Goal: Task Accomplishment & Management: Manage account settings

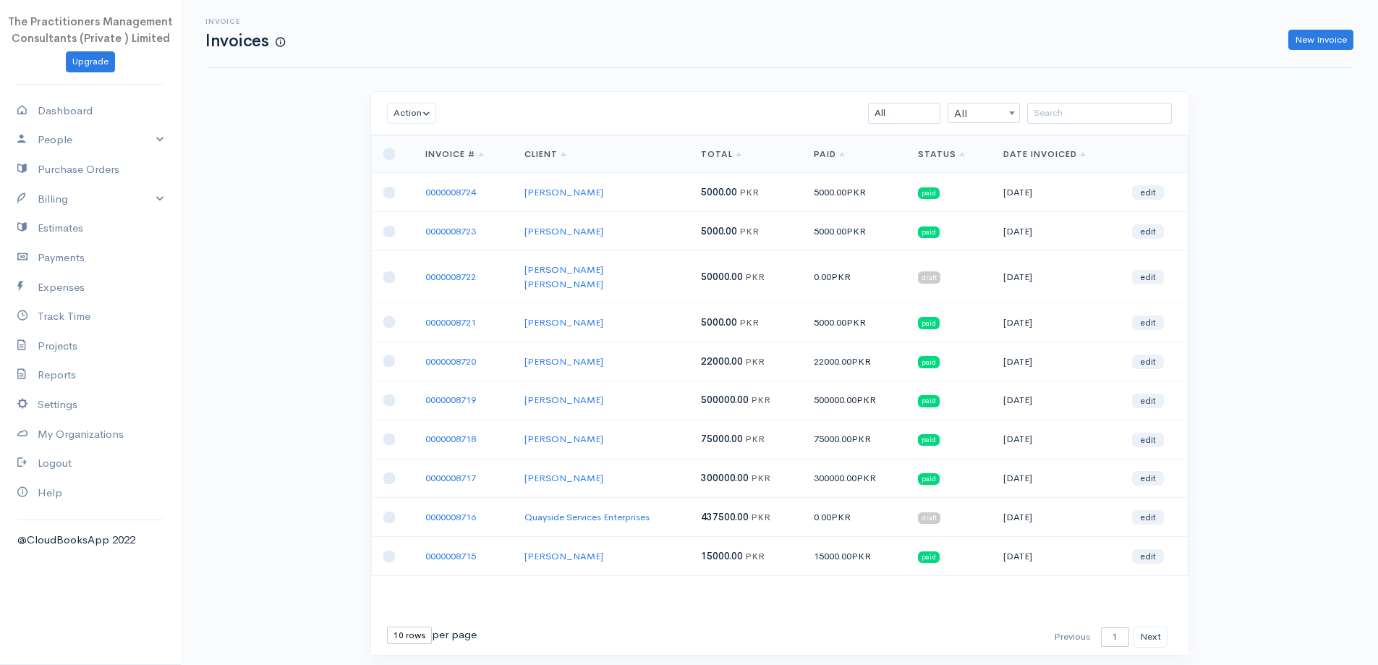
click at [1052, 100] on div "Action Archive Delete Download PDF Send Mark as Sent Mark Un-Sent Enter Payment…" at bounding box center [779, 113] width 817 height 43
click at [1044, 114] on input "search" at bounding box center [1099, 113] width 145 height 21
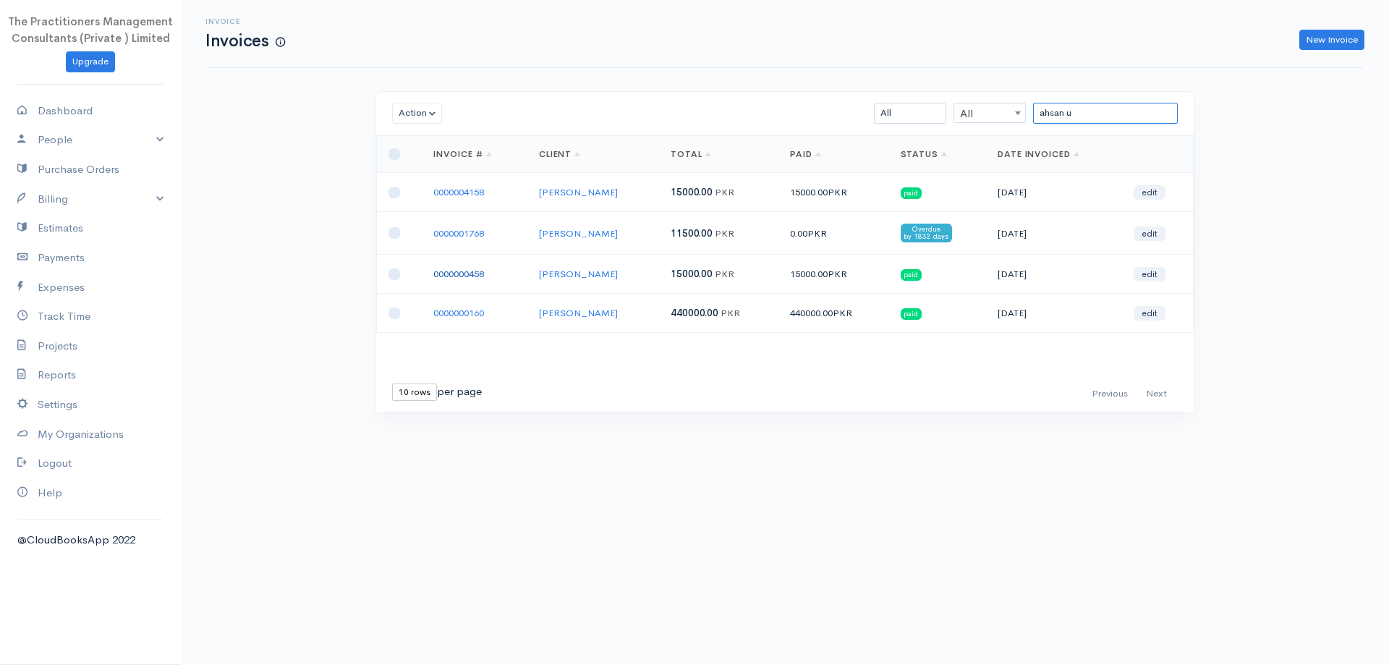
type input "ahsan u"
click at [477, 274] on link "0000000458" at bounding box center [458, 274] width 51 height 12
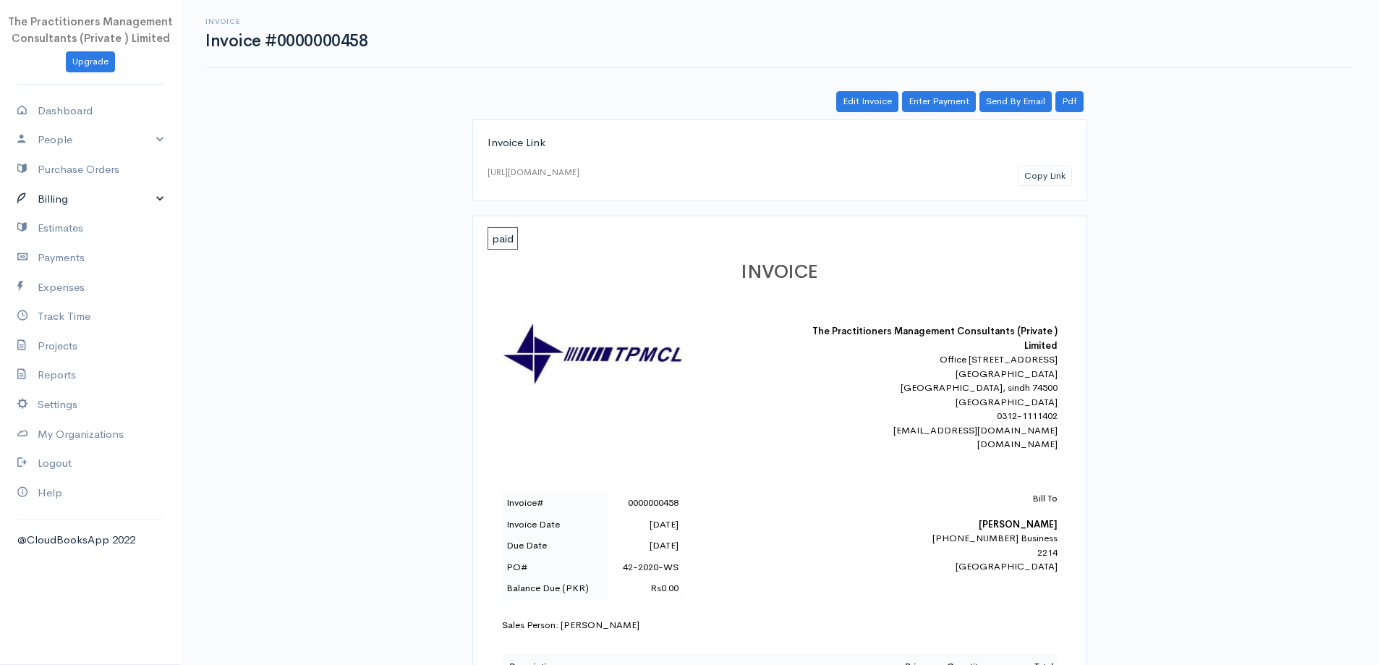
click at [80, 208] on link "Billing" at bounding box center [90, 199] width 181 height 30
click at [66, 219] on link "Invoice" at bounding box center [90, 226] width 181 height 26
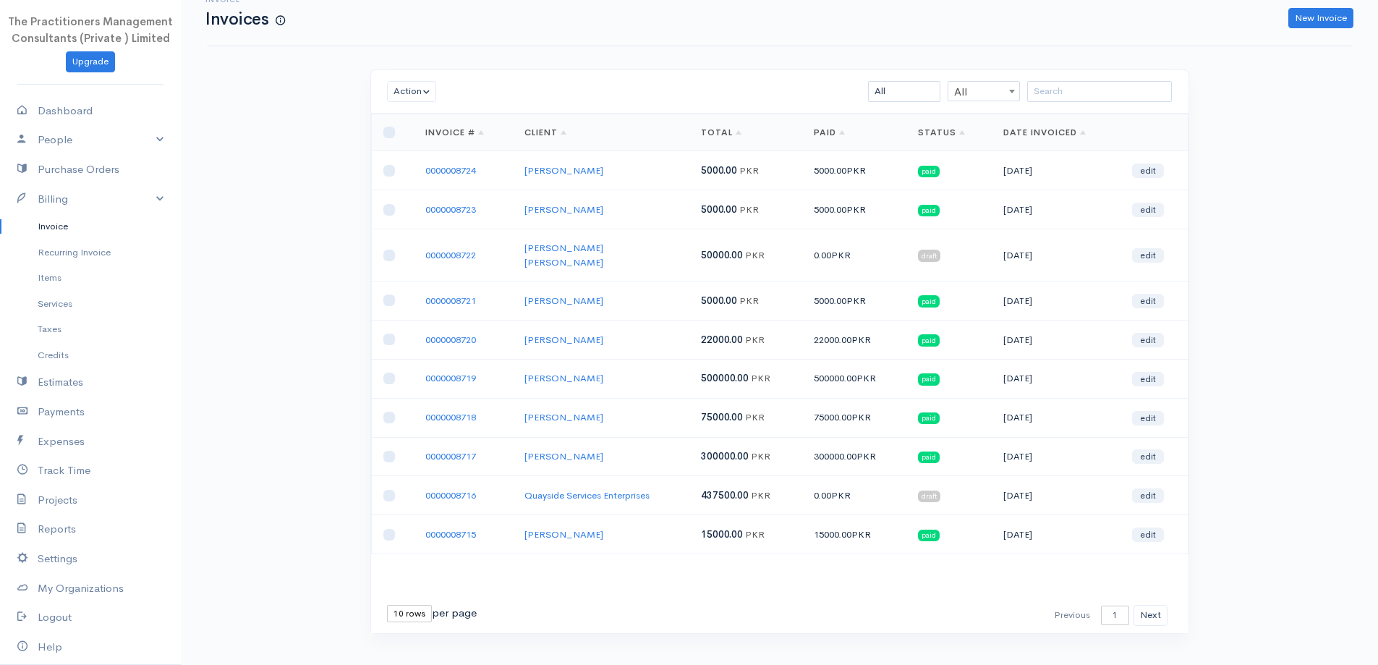
scroll to position [31, 0]
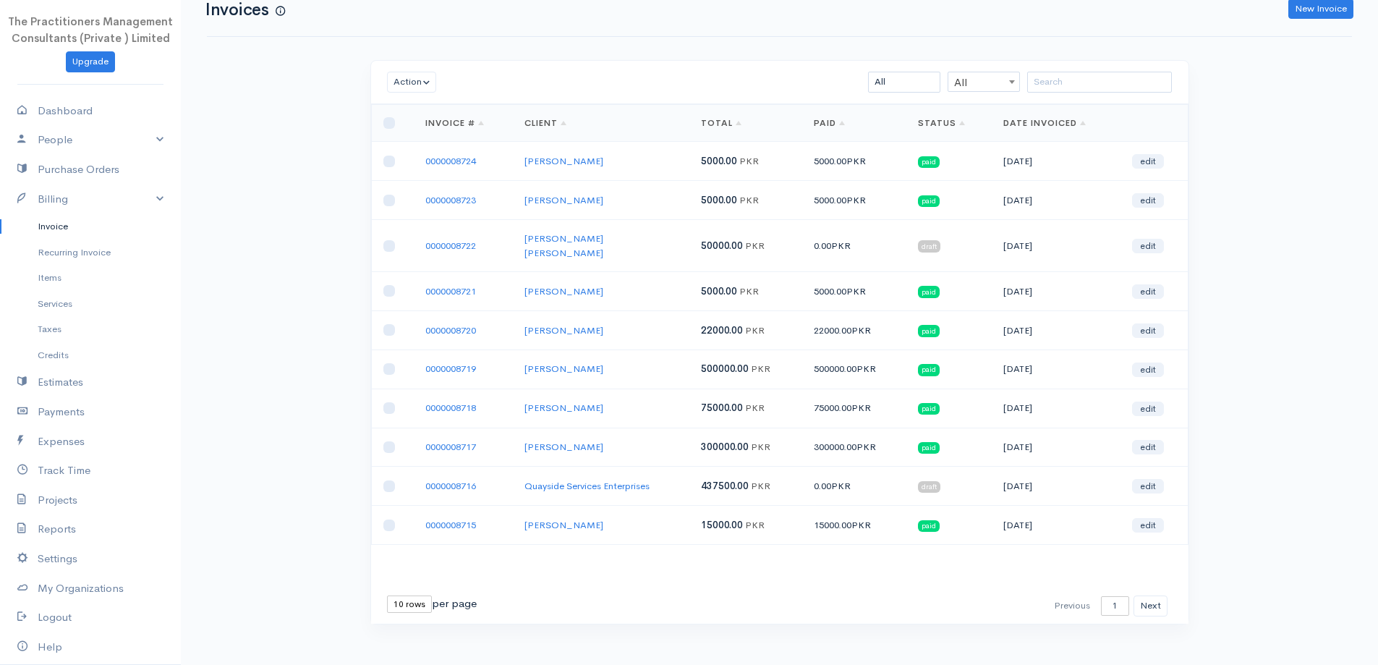
click at [419, 595] on select "10 rows 25 rows 50 rows" at bounding box center [409, 603] width 45 height 17
select select "25"
click at [387, 595] on select "10 rows 25 rows 50 rows" at bounding box center [409, 603] width 45 height 17
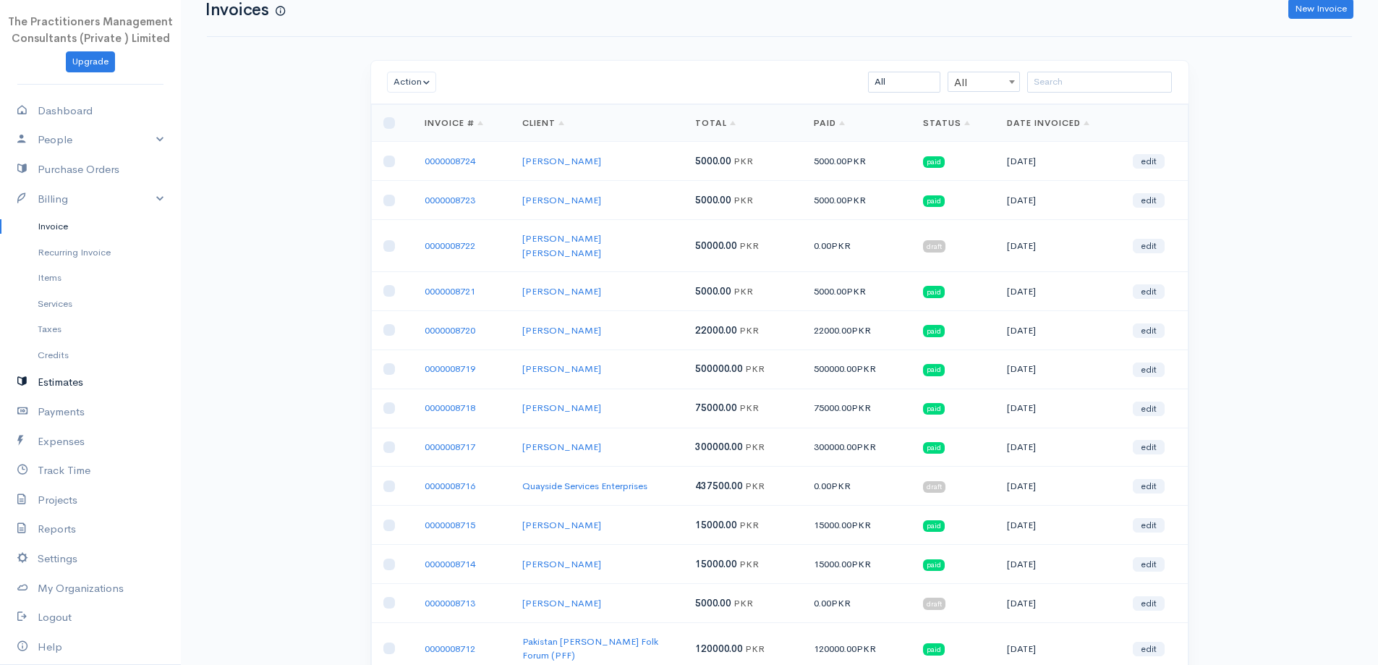
click at [48, 384] on link "Estimates" at bounding box center [90, 382] width 181 height 30
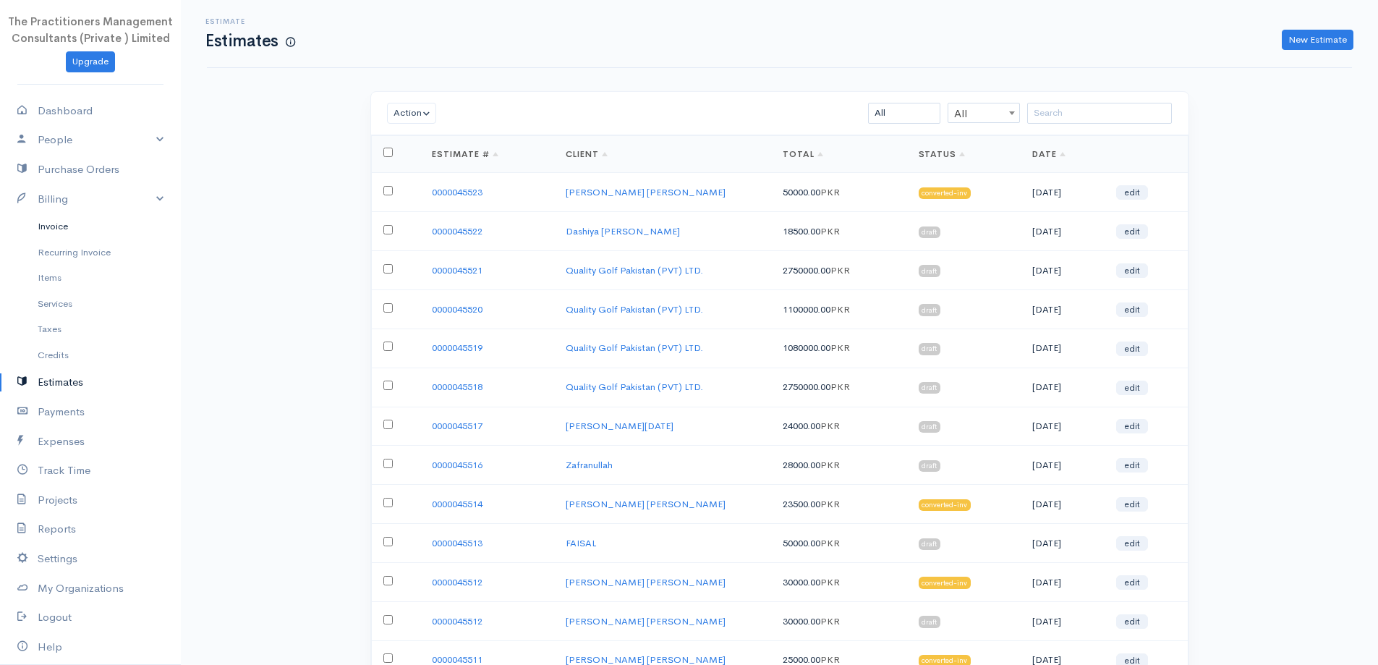
click at [68, 231] on link "Invoice" at bounding box center [90, 226] width 181 height 26
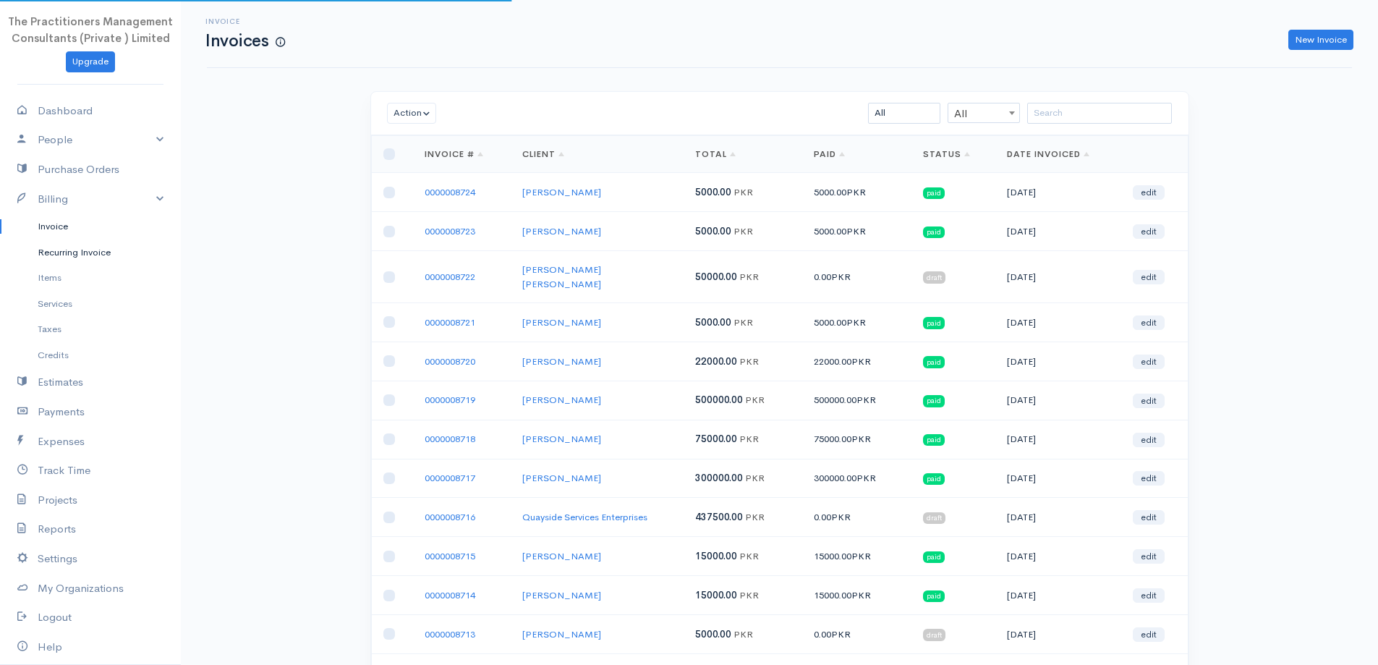
click at [50, 239] on link "Recurring Invoice" at bounding box center [90, 252] width 181 height 26
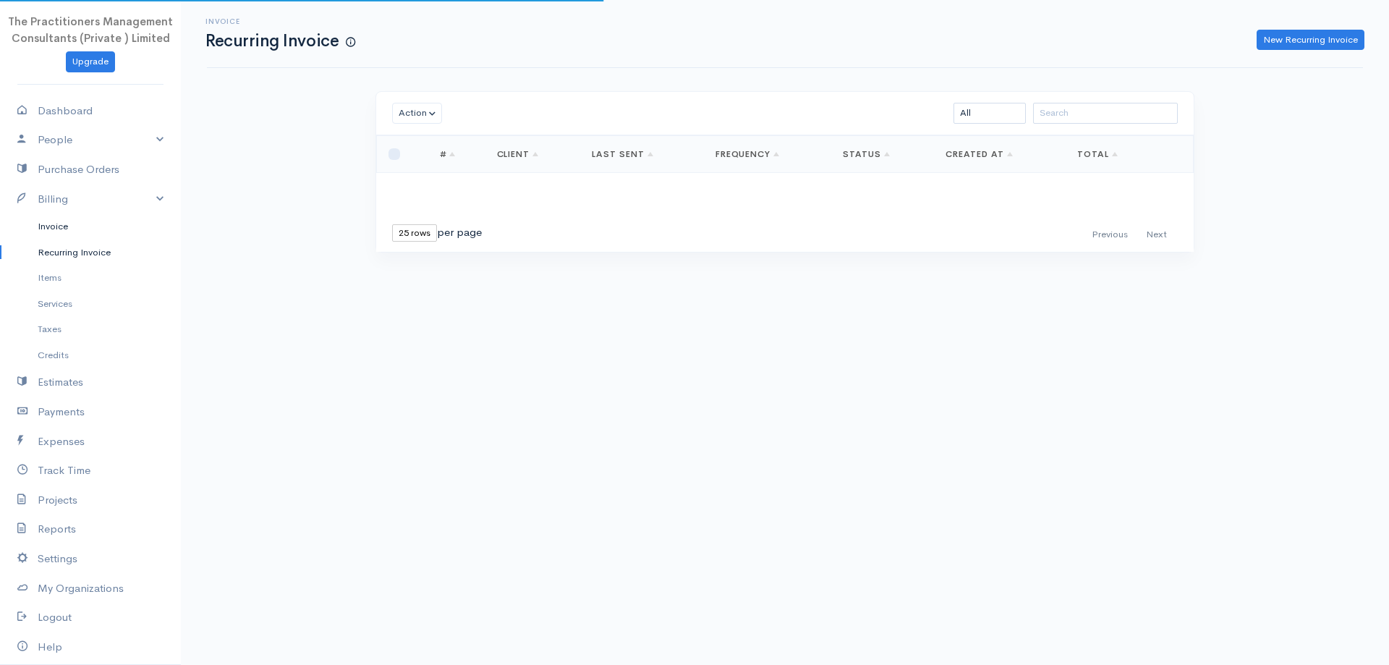
click at [48, 236] on link "Invoice" at bounding box center [90, 226] width 181 height 26
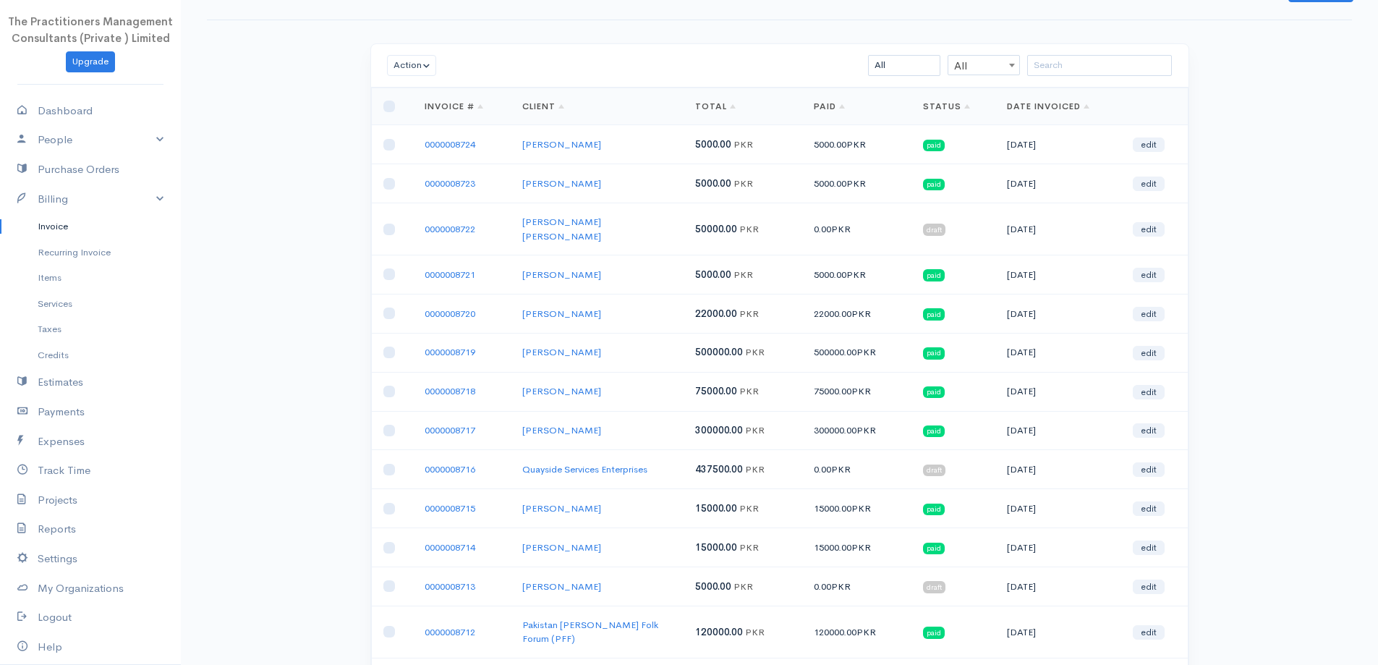
scroll to position [72, 0]
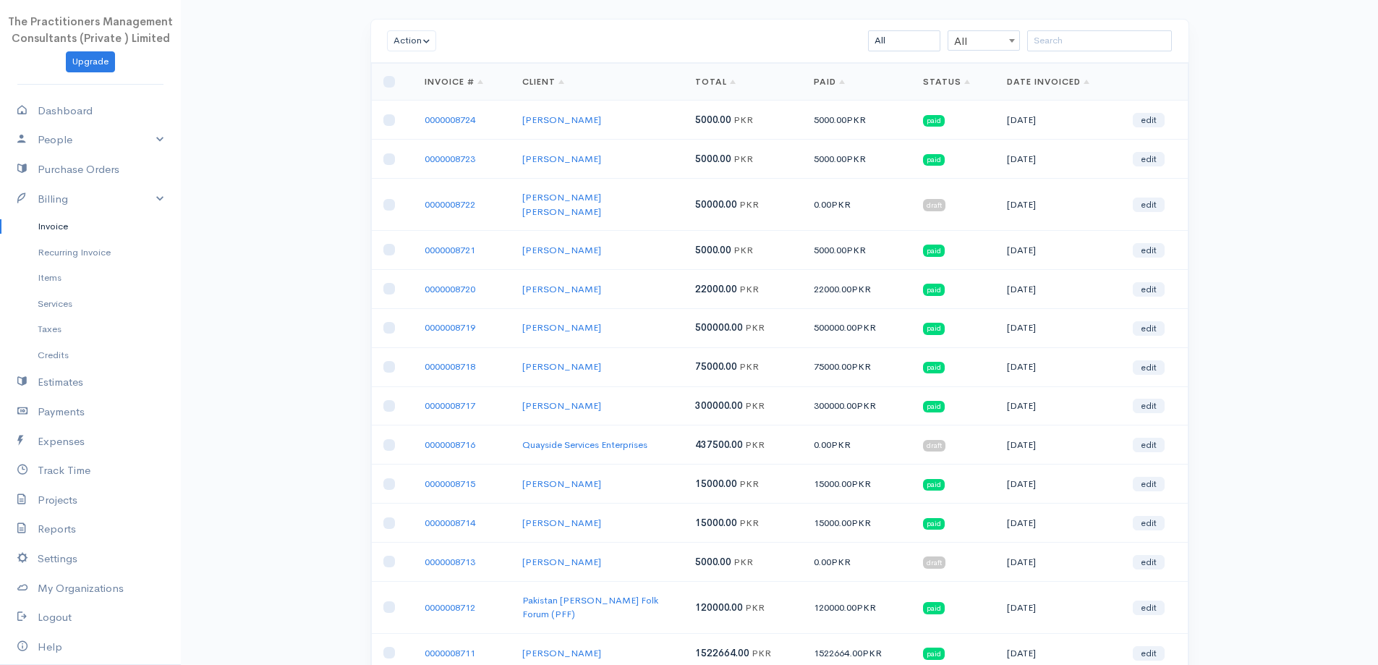
click at [416, 425] on td "0000008716" at bounding box center [462, 444] width 98 height 39
click at [448, 438] on td "0000008716" at bounding box center [462, 444] width 98 height 39
click at [450, 438] on link "0000008716" at bounding box center [450, 444] width 51 height 12
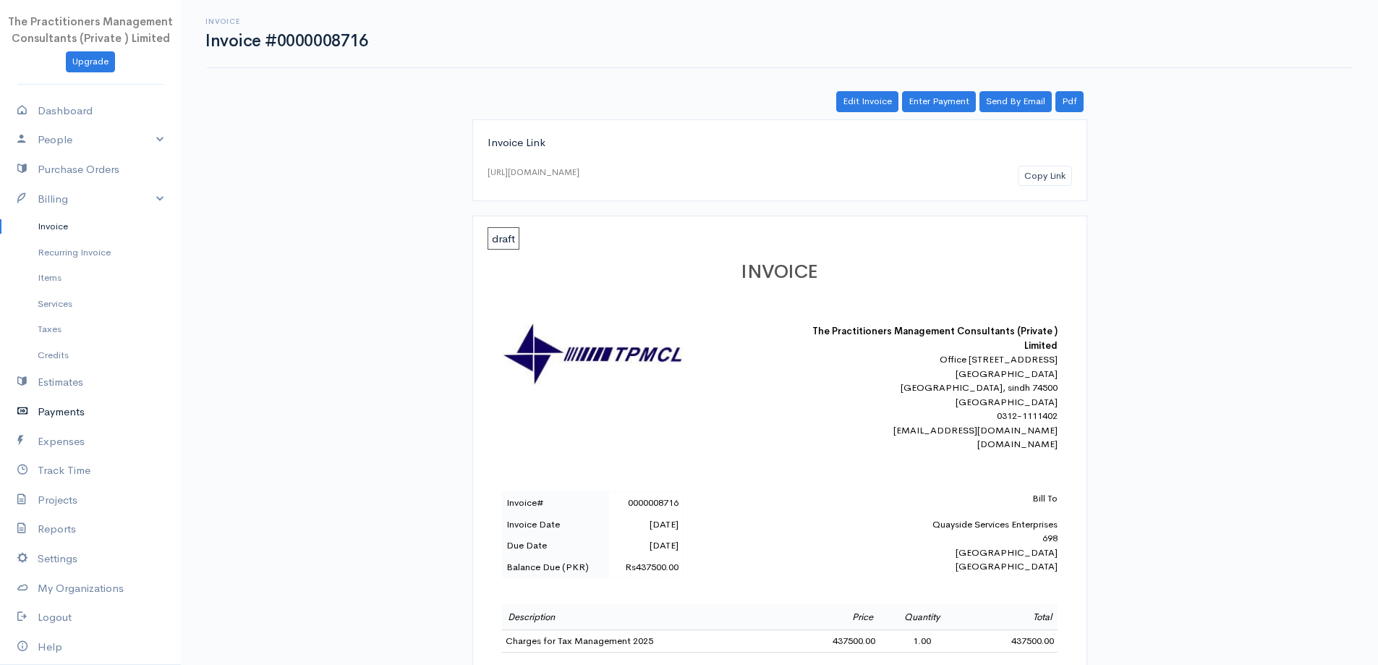
click at [95, 418] on link "Payments" at bounding box center [90, 412] width 181 height 30
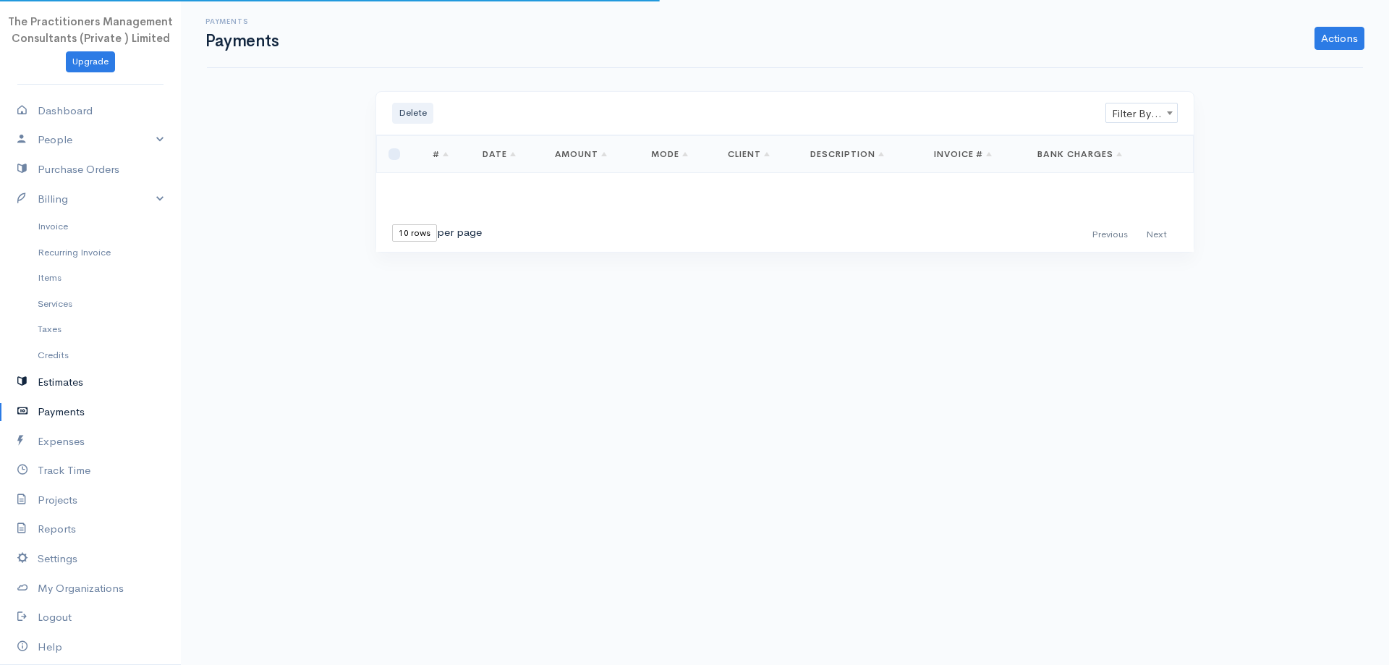
click at [74, 391] on link "Estimates" at bounding box center [90, 382] width 181 height 30
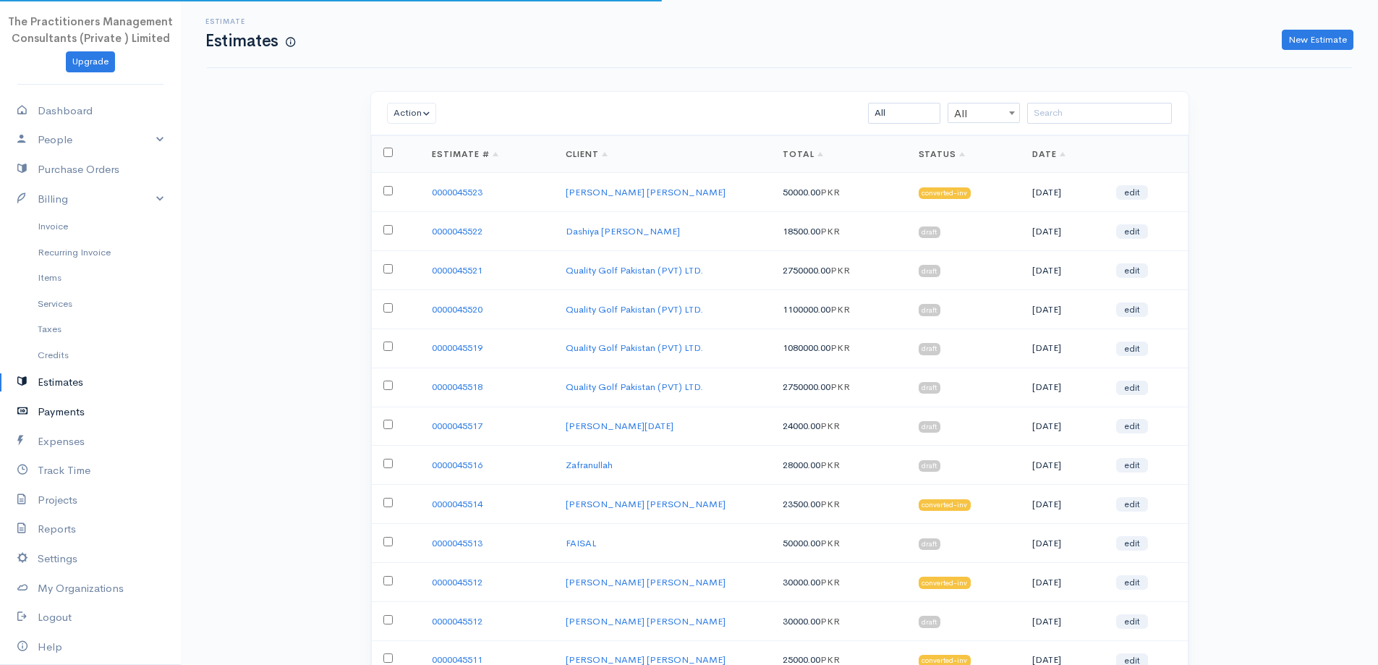
click at [80, 410] on link "Payments" at bounding box center [90, 412] width 181 height 30
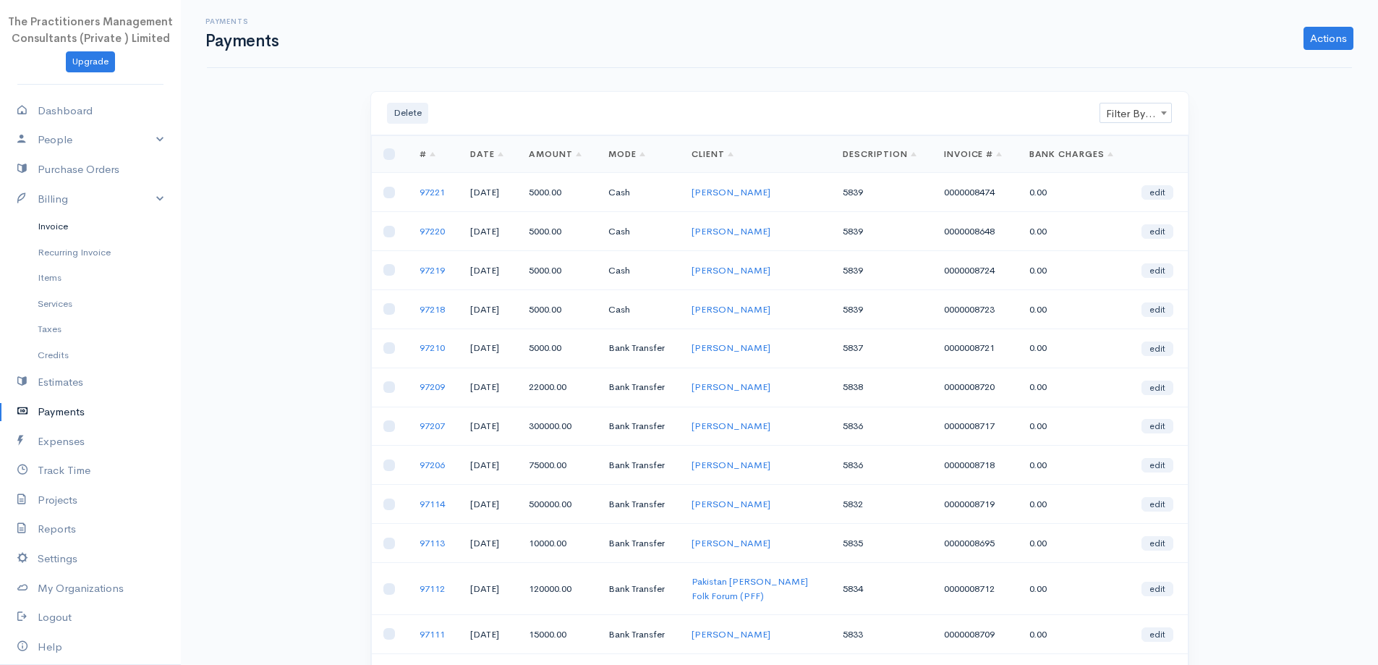
click at [51, 229] on link "Invoice" at bounding box center [90, 226] width 181 height 26
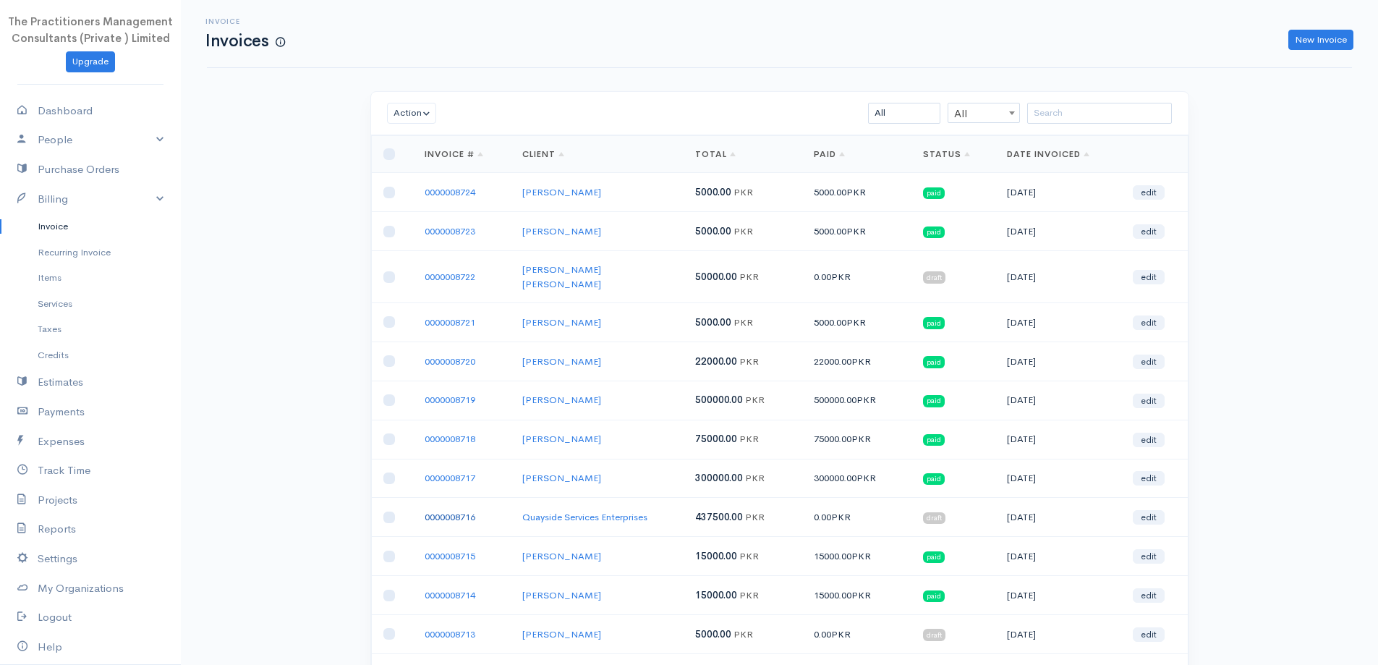
click at [473, 511] on link "0000008716" at bounding box center [450, 517] width 51 height 12
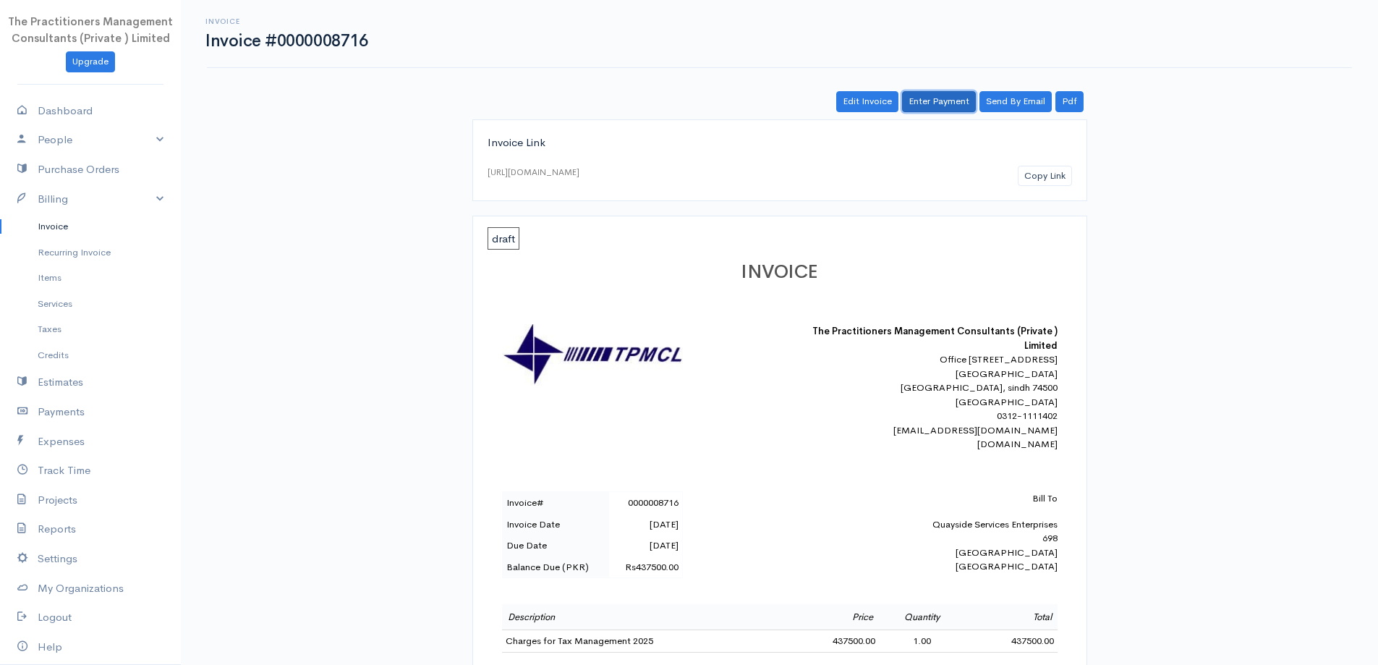
click at [930, 106] on link "Enter Payment" at bounding box center [939, 101] width 74 height 21
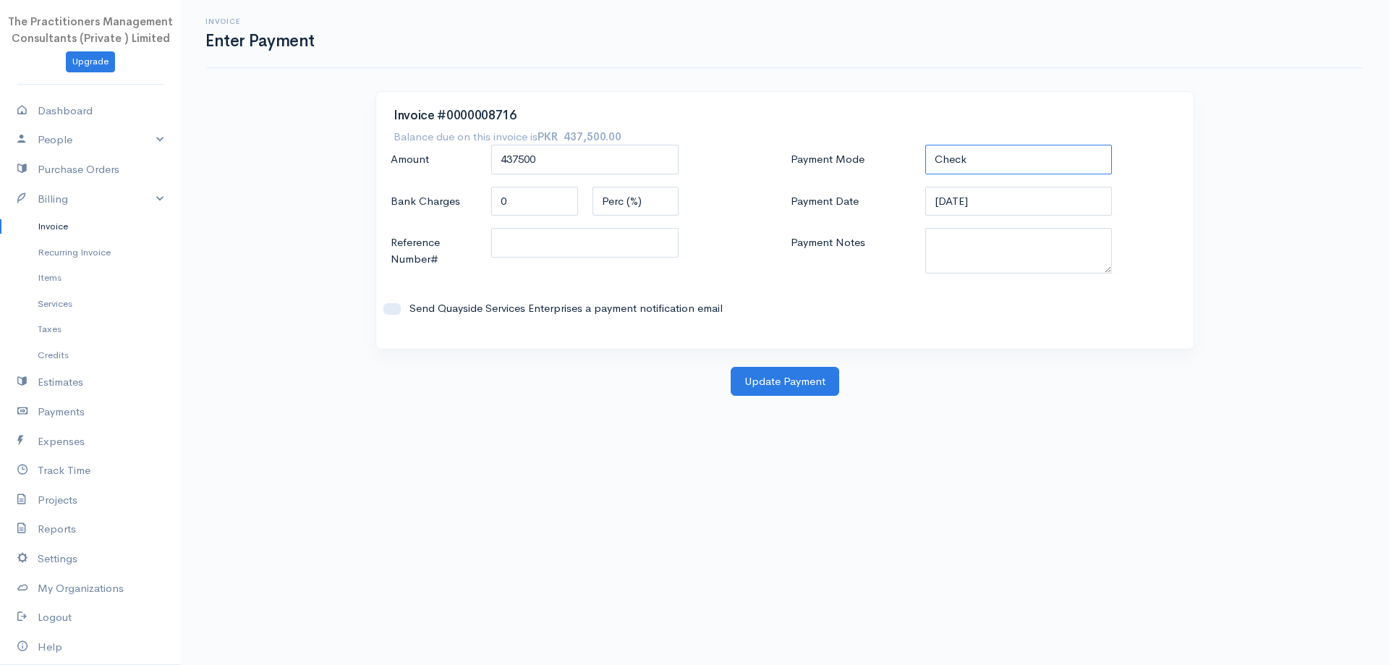
click at [974, 168] on select "Check Bank Transfer Credit Cash Debit ACH VISA MASTERCARD AMEX DISCOVER DINERS …" at bounding box center [1018, 160] width 187 height 30
click at [916, 122] on h3 "Invoice #0000008716" at bounding box center [785, 116] width 783 height 14
click at [966, 237] on textarea "Payment Notes" at bounding box center [1018, 251] width 187 height 46
click at [966, 263] on textarea "58" at bounding box center [1018, 251] width 187 height 46
type textarea "5840"
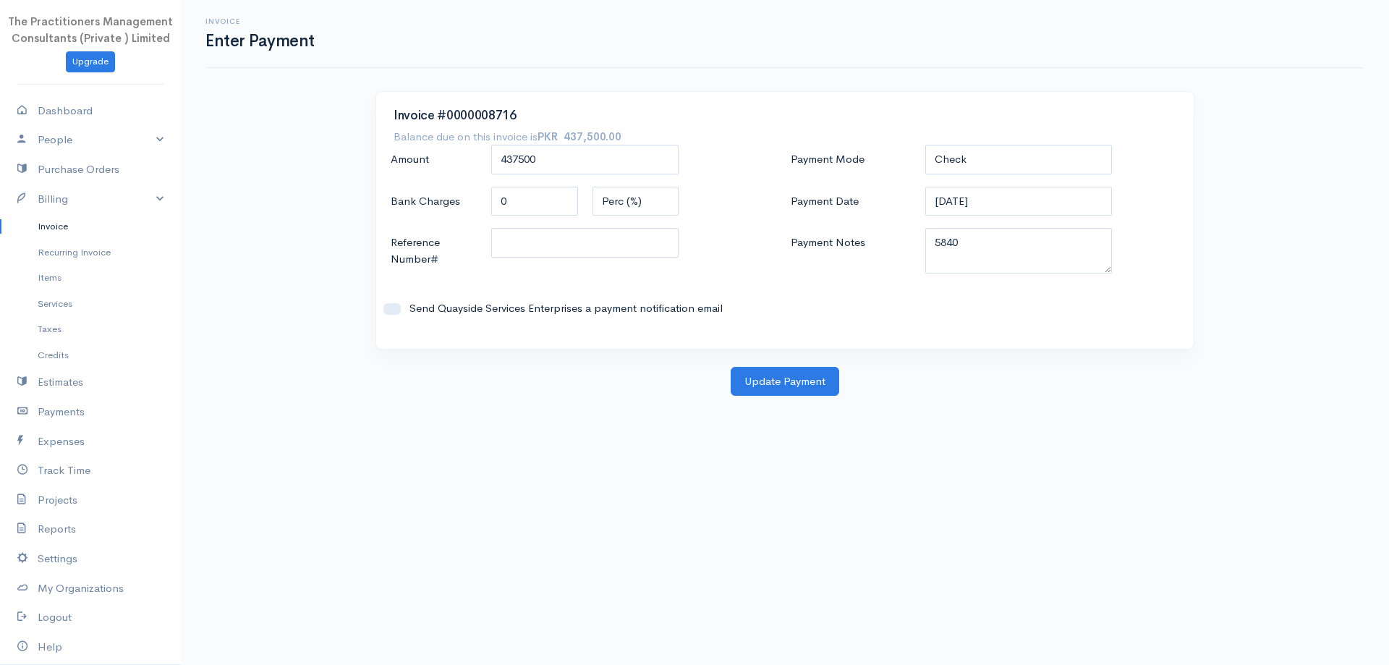
click at [539, 224] on div "Amount 437500 Bank Charges 0 Perc (%) Flat Reference Number# Send Quayside Serv…" at bounding box center [585, 238] width 400 height 187
click at [549, 242] on input "Reference Number#" at bounding box center [584, 243] width 187 height 30
type input "5840"
click at [777, 375] on button "Update Payment" at bounding box center [785, 382] width 109 height 30
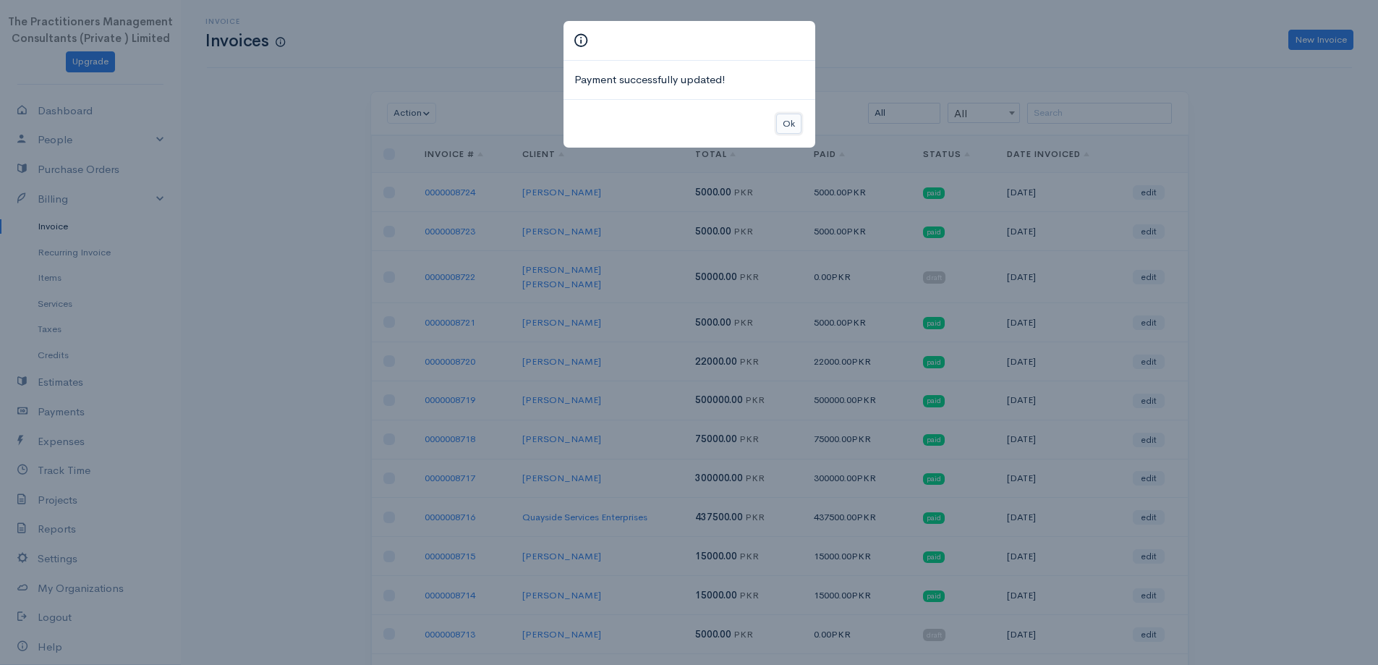
click at [777, 120] on button "Ok" at bounding box center [788, 124] width 25 height 21
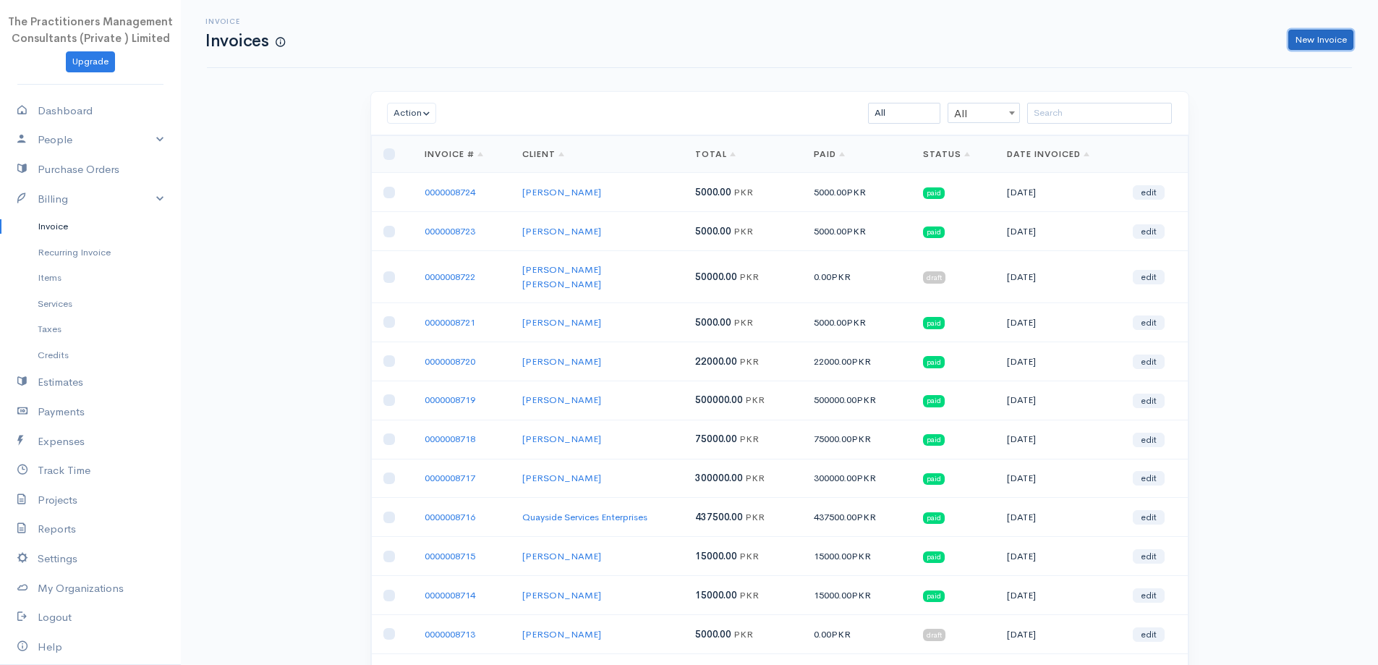
click at [1337, 30] on link "New Invoice" at bounding box center [1320, 40] width 65 height 21
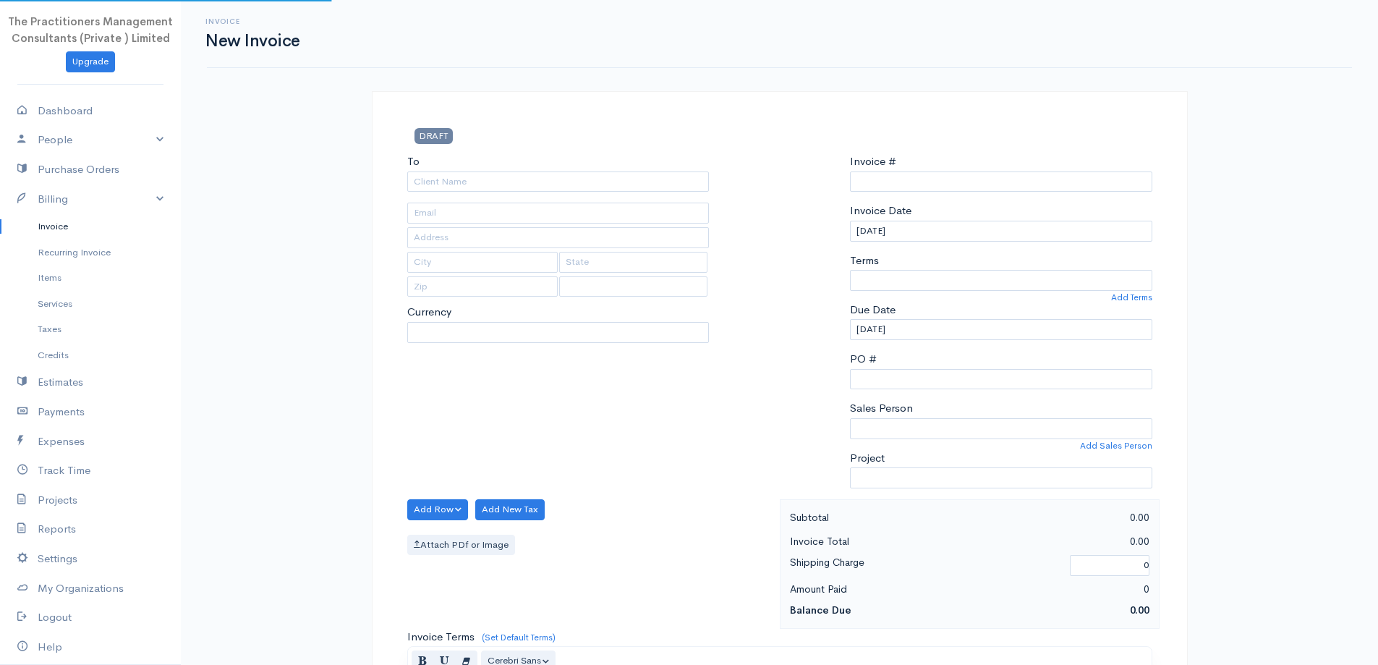
select select "PKR"
type input "0000008725"
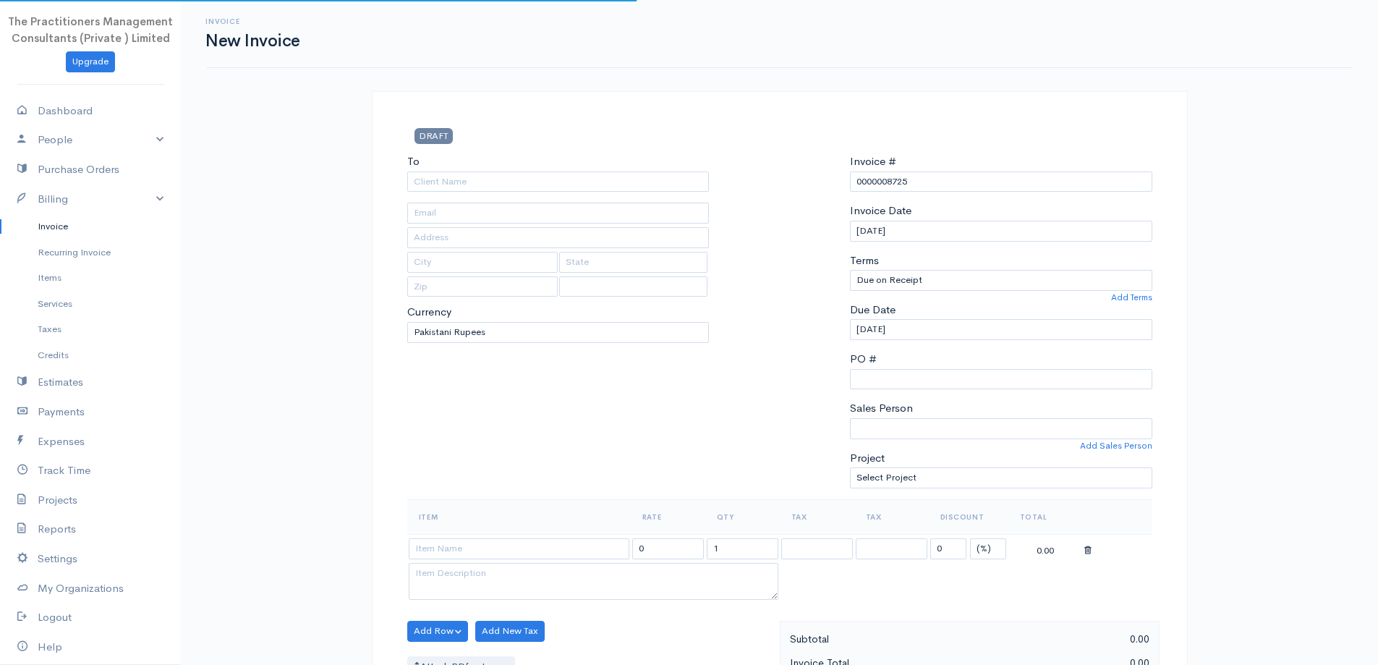
select select "[GEOGRAPHIC_DATA]"
click at [681, 205] on input "text" at bounding box center [558, 213] width 302 height 21
paste input "4210134357271"
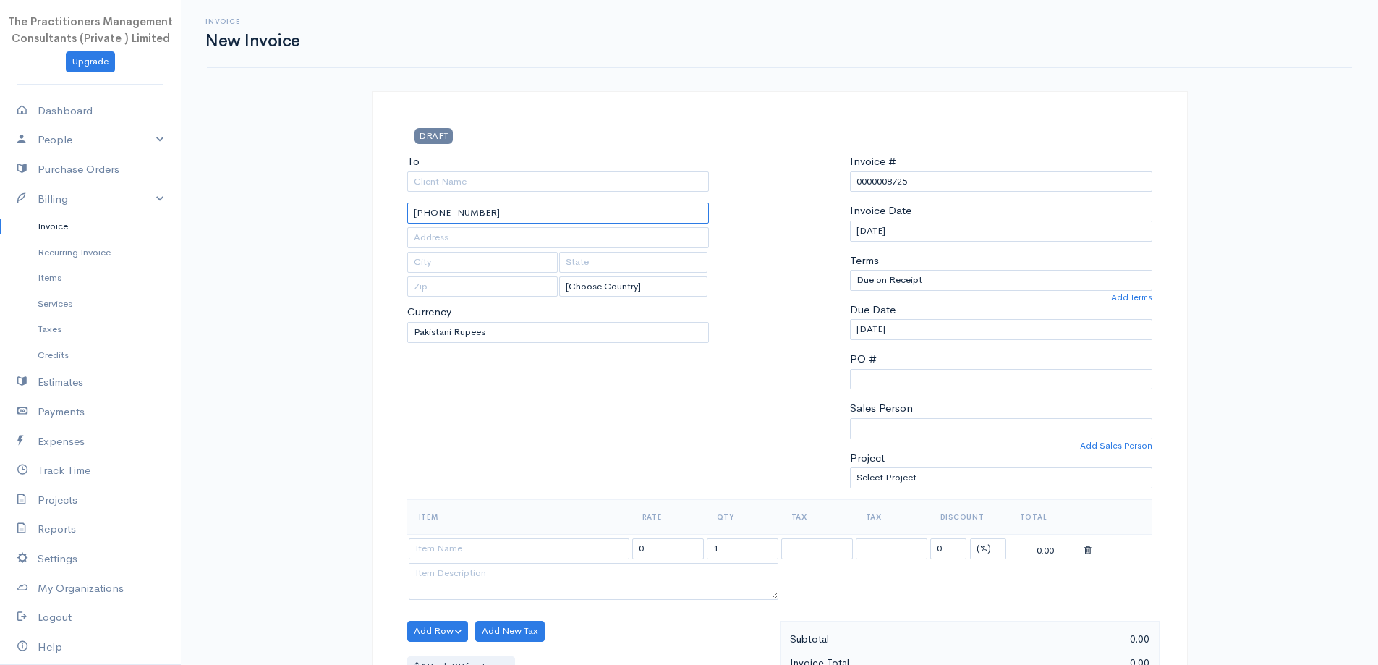
type input "[PHONE_NUMBER]"
click at [587, 182] on input "To" at bounding box center [558, 181] width 302 height 21
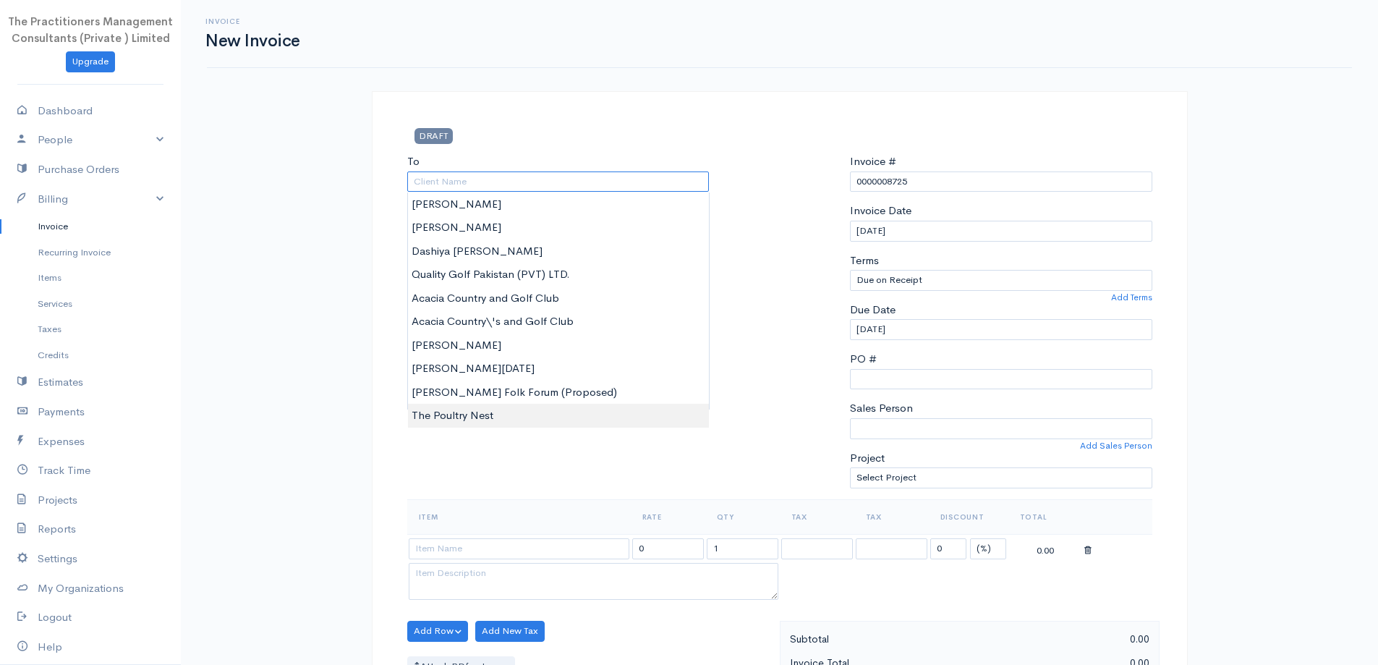
paste input "[PERSON_NAME]"
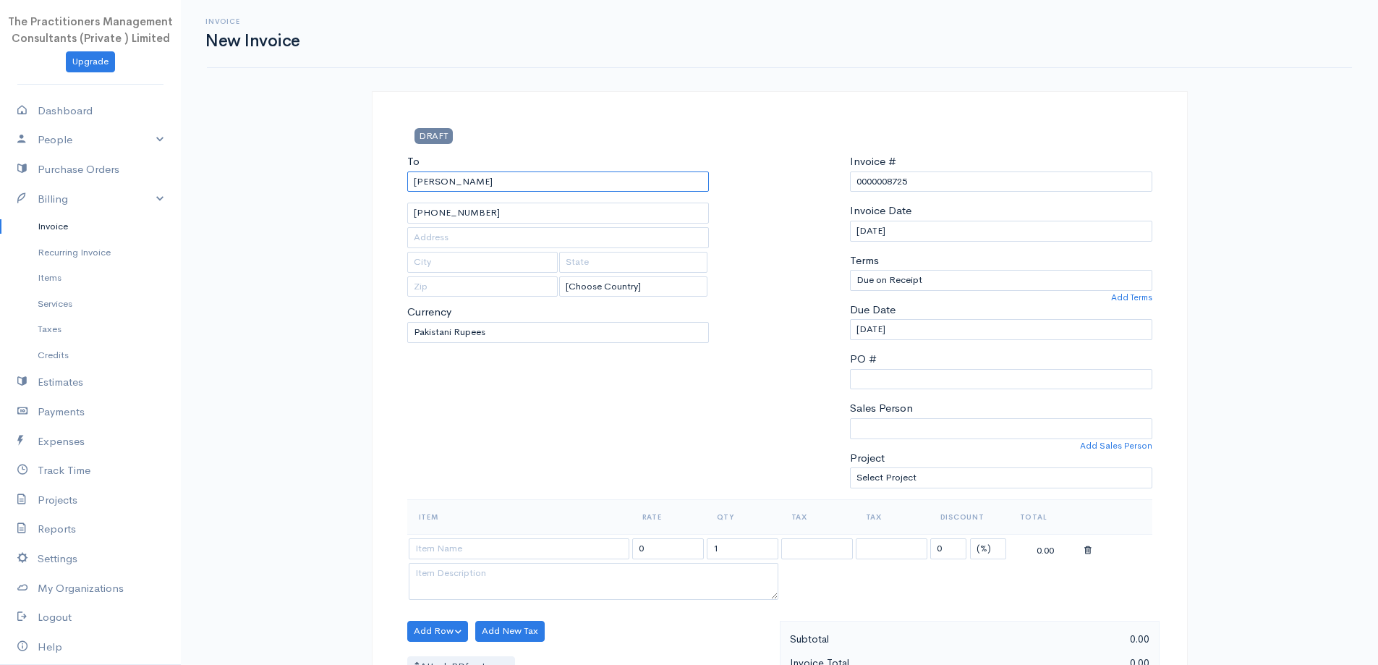
type input "[PERSON_NAME]"
click at [637, 242] on input "text" at bounding box center [558, 237] width 302 height 21
type input "3802"
click at [511, 400] on div "To [PERSON_NAME] [PHONE_NUMBER] 3802 [Choose Country] [GEOGRAPHIC_DATA] [GEOGRA…" at bounding box center [558, 326] width 317 height 346
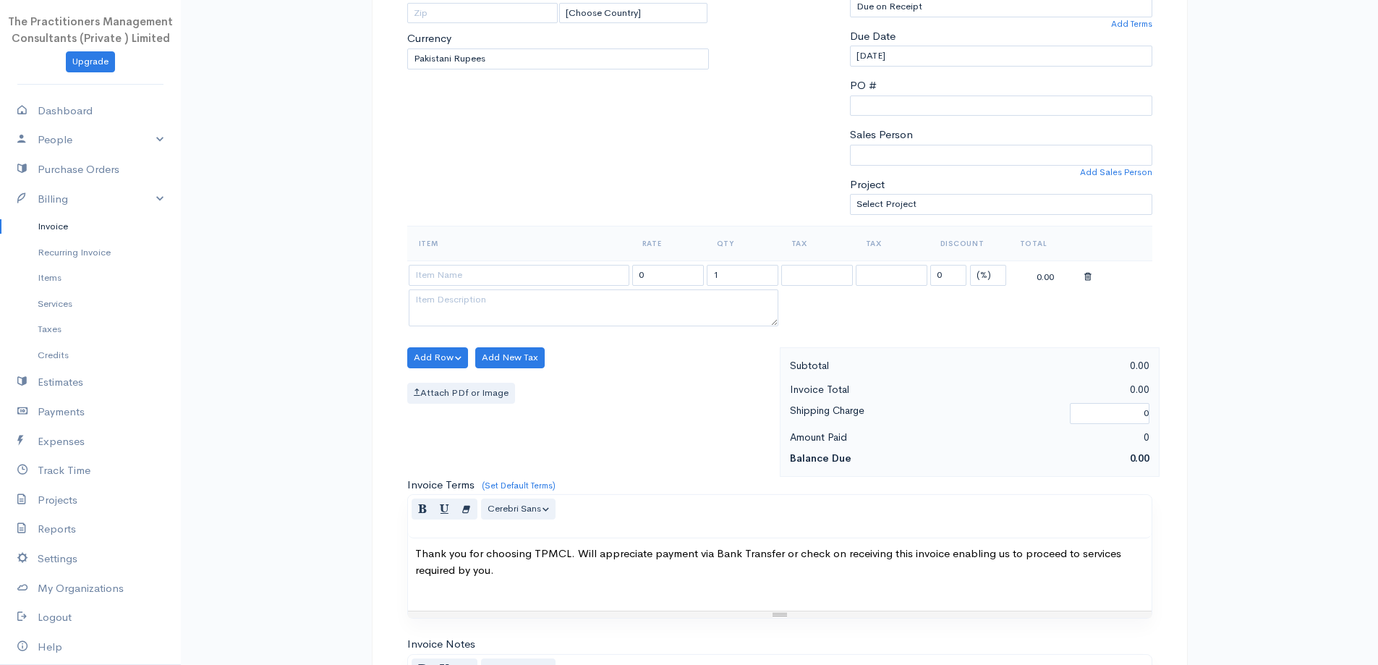
scroll to position [289, 0]
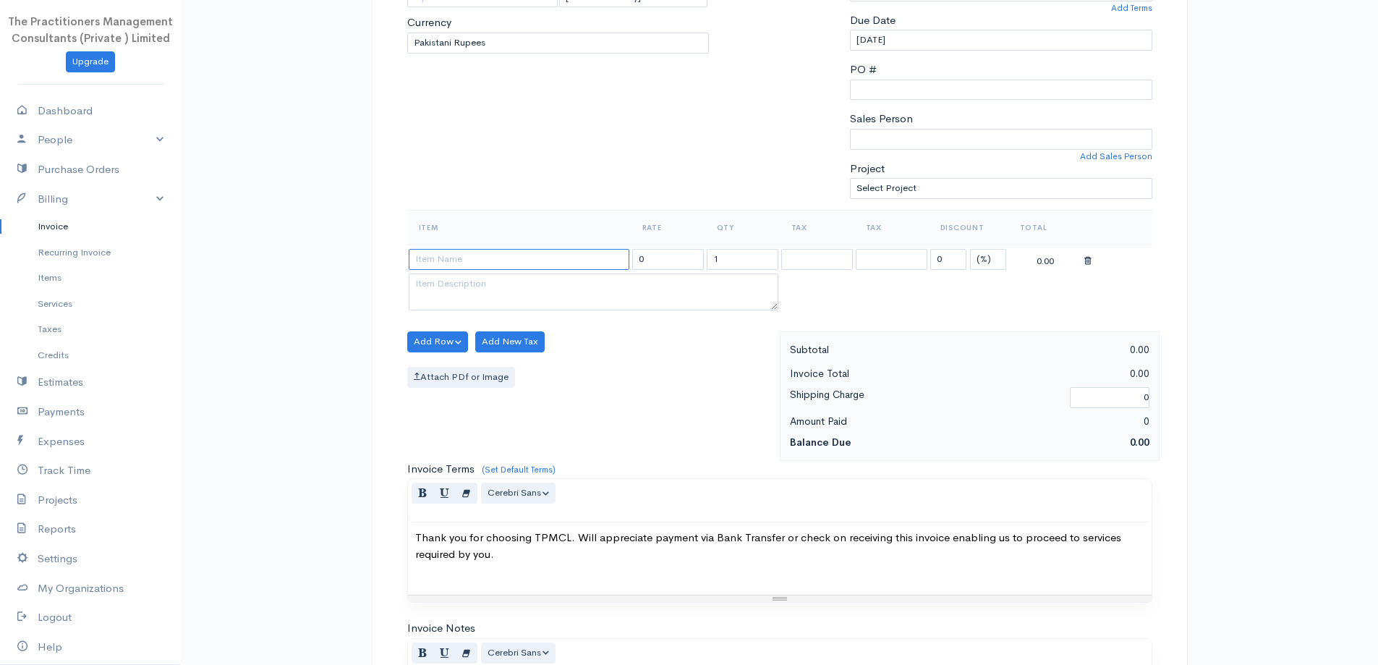
click at [436, 267] on input at bounding box center [519, 259] width 221 height 21
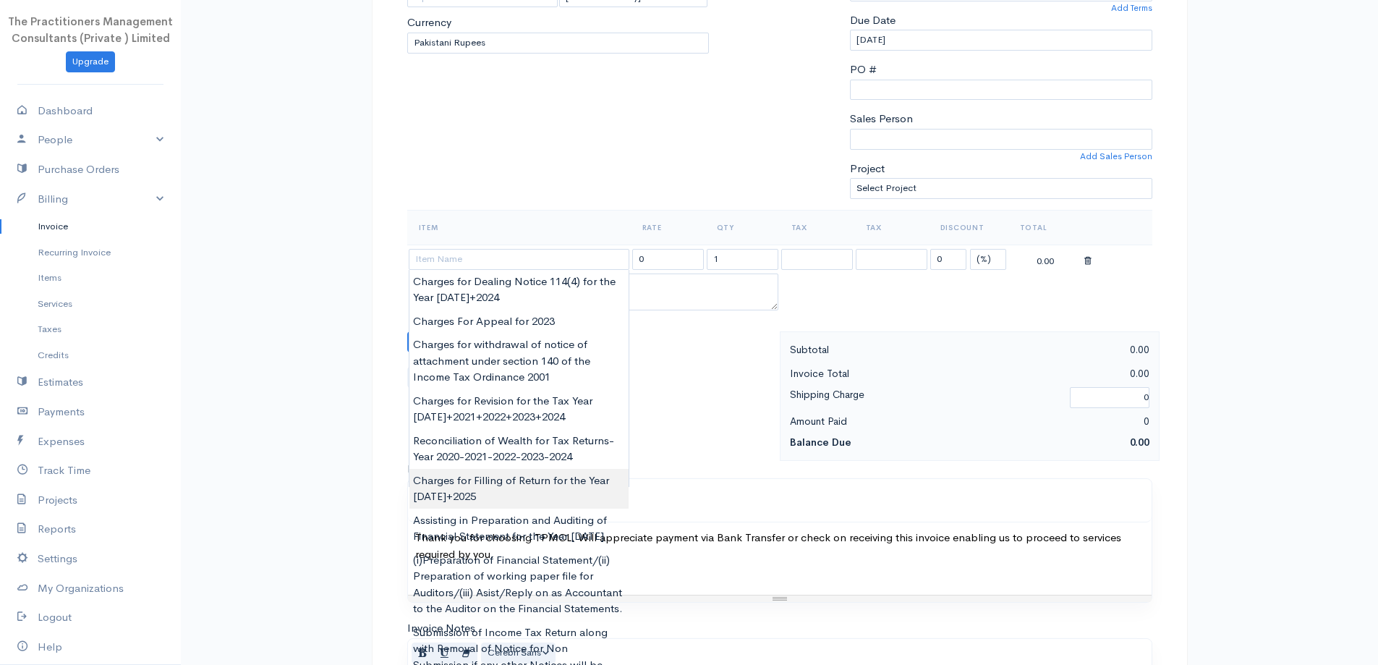
type input "Charges for Filling of Return for the Year [DATE]+2025"
type input "6000.00"
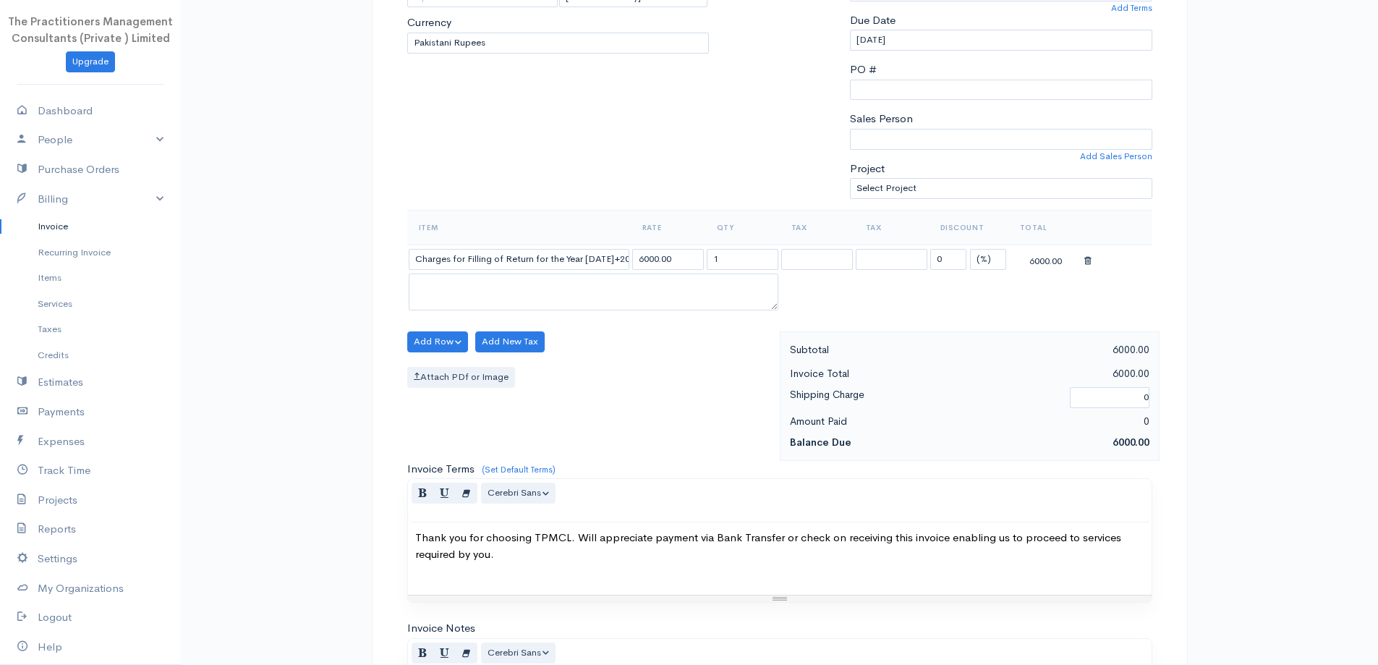
click at [600, 500] on body "The Practitioners Management Consultants (Private ) Limited Upgrade Dashboard P…" at bounding box center [689, 346] width 1378 height 1270
click at [599, 263] on input "Charges for Filling of Return for the Year [DATE]+2025" at bounding box center [519, 259] width 221 height 21
click at [642, 262] on input "6000.00" at bounding box center [668, 259] width 72 height 21
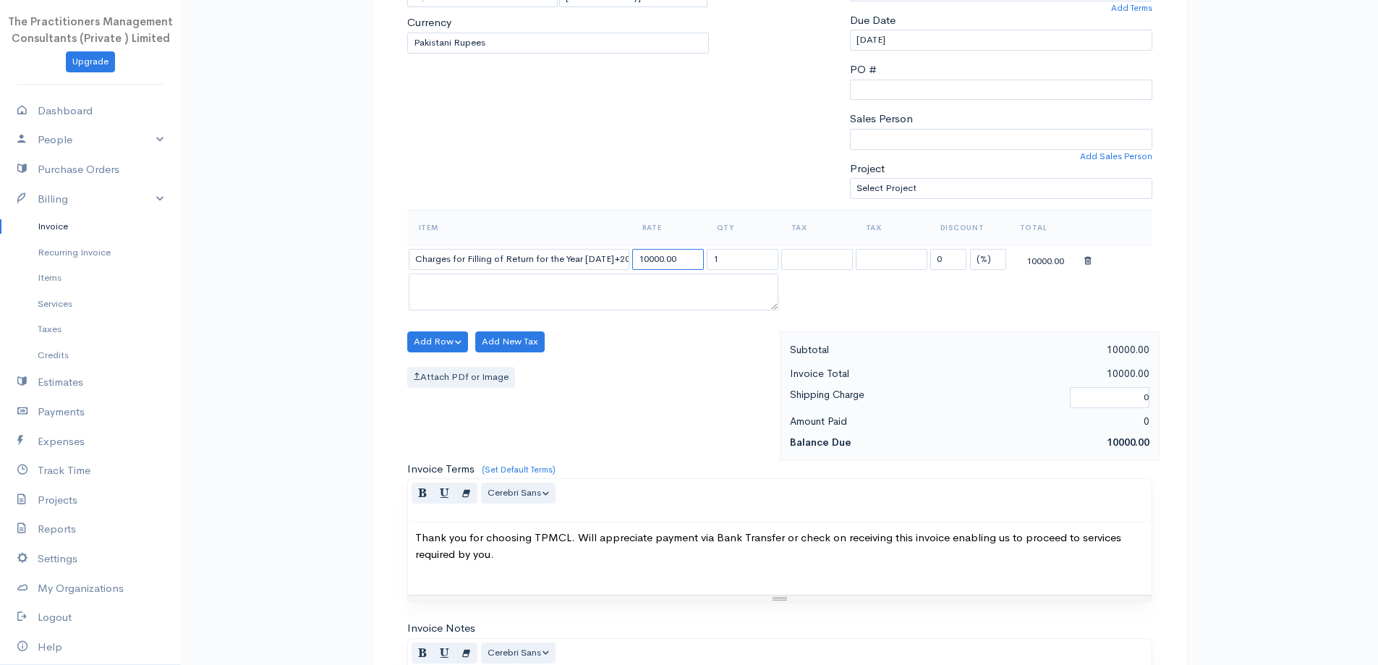
type input "10000.00"
click at [714, 266] on input "1" at bounding box center [743, 259] width 72 height 21
click at [718, 266] on input "1" at bounding box center [743, 259] width 72 height 21
type input "2"
click at [646, 295] on textarea at bounding box center [594, 292] width 370 height 38
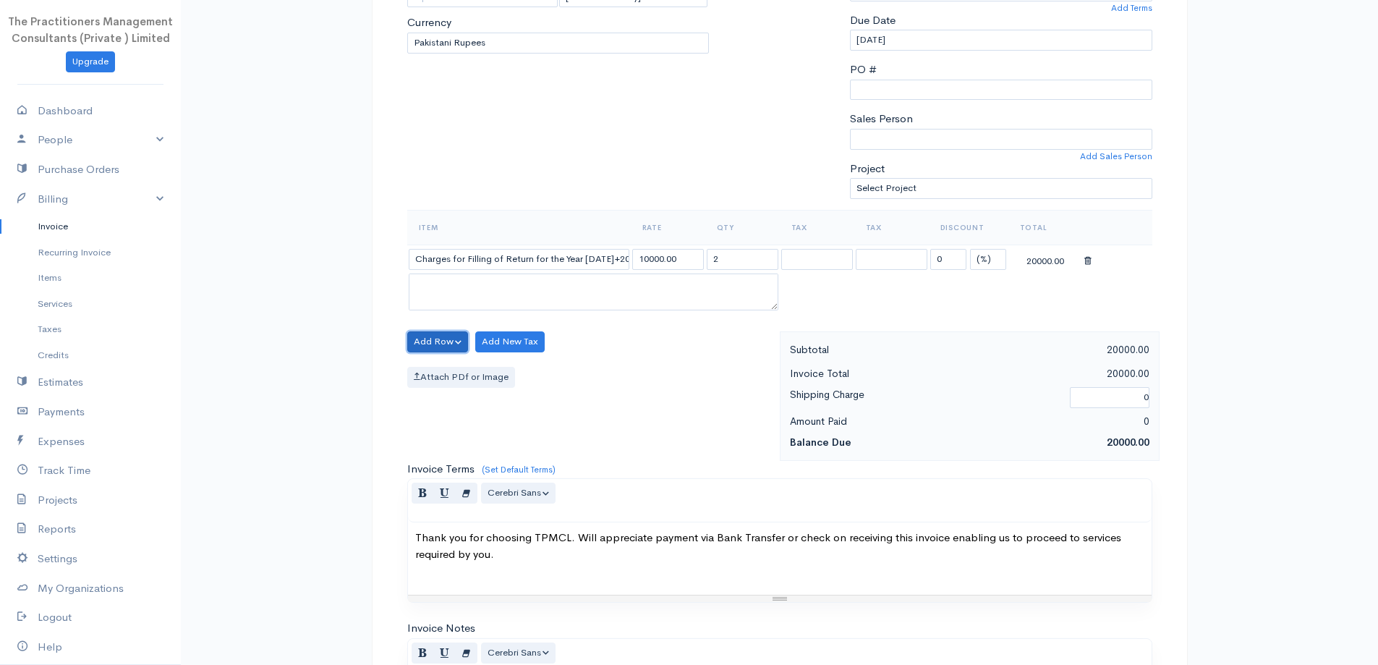
click at [422, 341] on button "Add Row" at bounding box center [437, 341] width 61 height 21
click at [454, 375] on link "Add Item Row" at bounding box center [465, 371] width 114 height 25
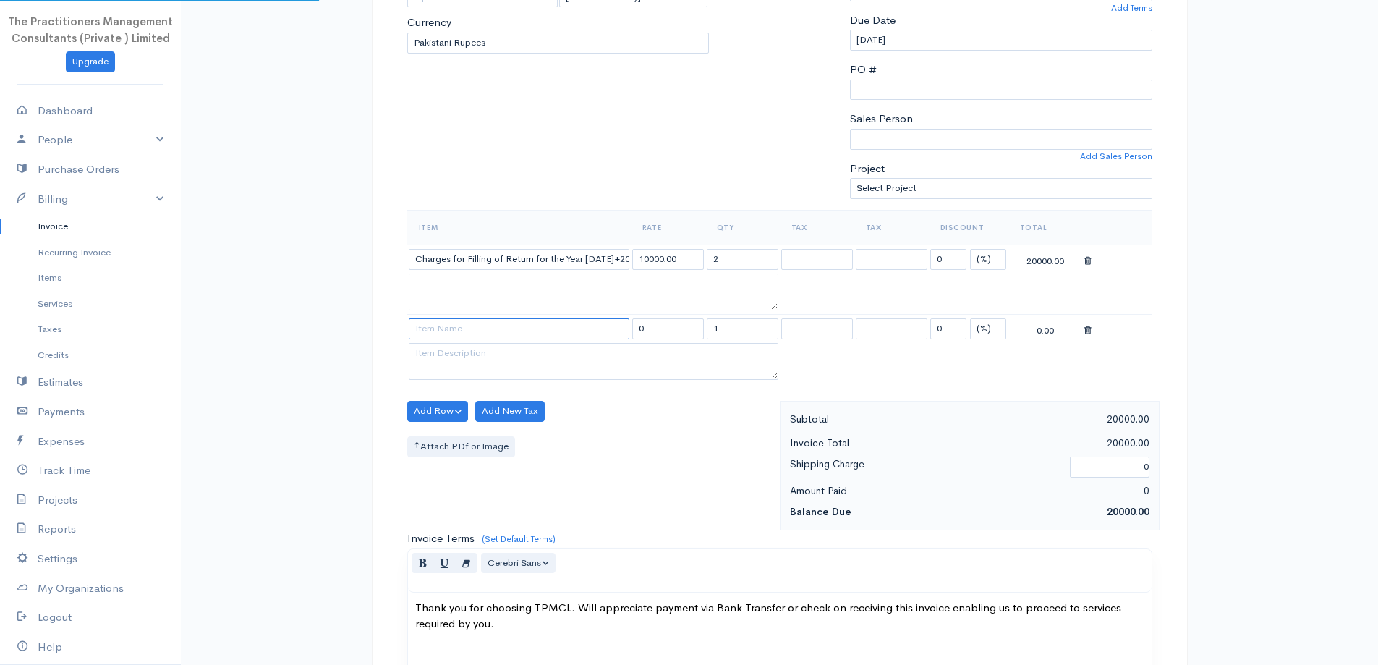
click at [469, 333] on input at bounding box center [519, 328] width 221 height 21
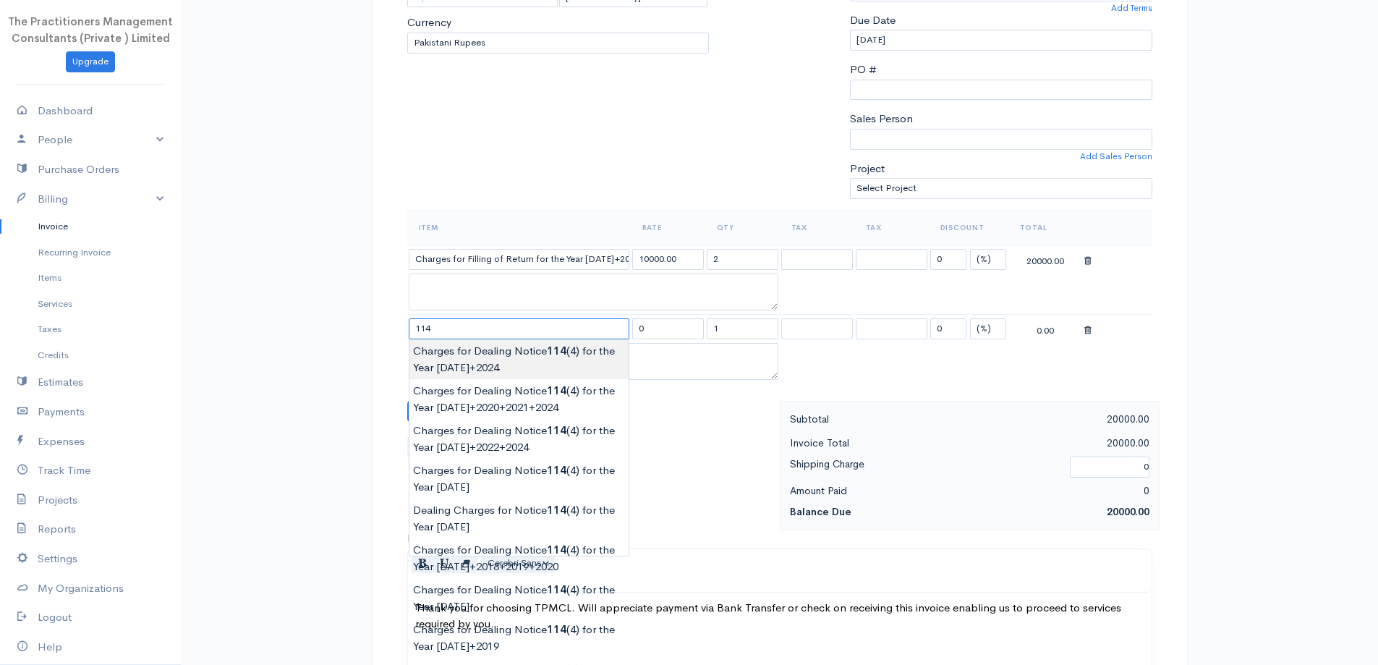
type input "Charges for Dealing Notice 114(4) for the Year [DATE]+2024"
type input "10000.00"
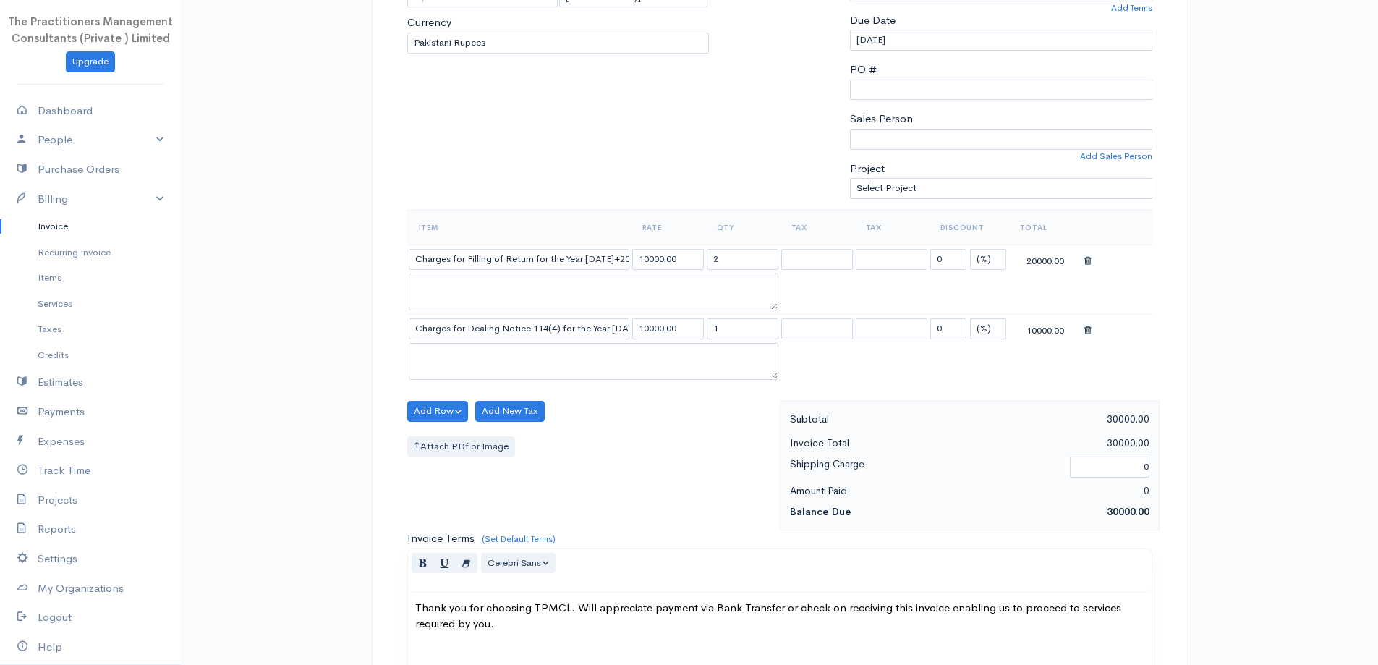
click at [521, 366] on body "The Practitioners Management Consultants (Private ) Limited Upgrade Dashboard P…" at bounding box center [689, 380] width 1378 height 1339
click at [590, 339] on td "Charges for Dealing Notice 114(4) for the Year [DATE]+2024" at bounding box center [519, 329] width 224 height 28
click at [592, 330] on input "Charges for Dealing Notice 114(4) for the Year [DATE]+2024" at bounding box center [519, 328] width 221 height 21
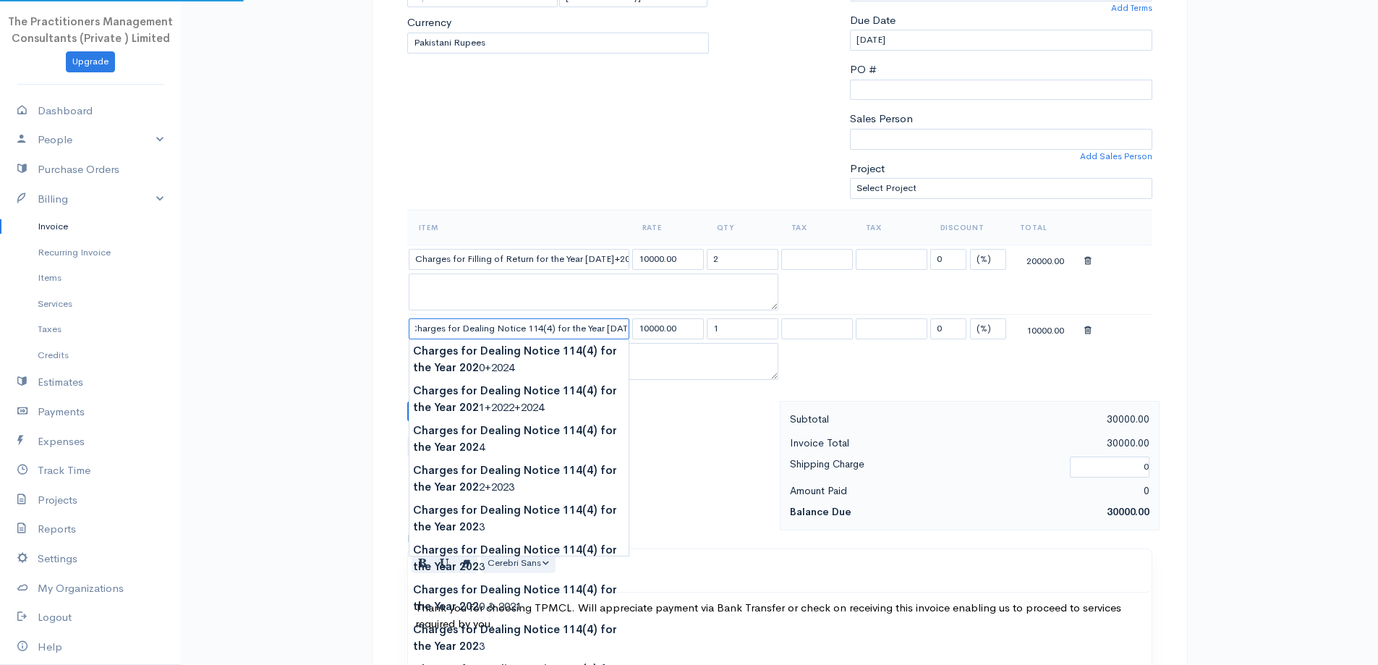
type input "Charges for Dealing Notice 114(4) for the Year [DATE]"
click at [735, 432] on div "Add Row Add Item Row Add Time Row Add New Tax Attach PDf or Image" at bounding box center [590, 465] width 380 height 129
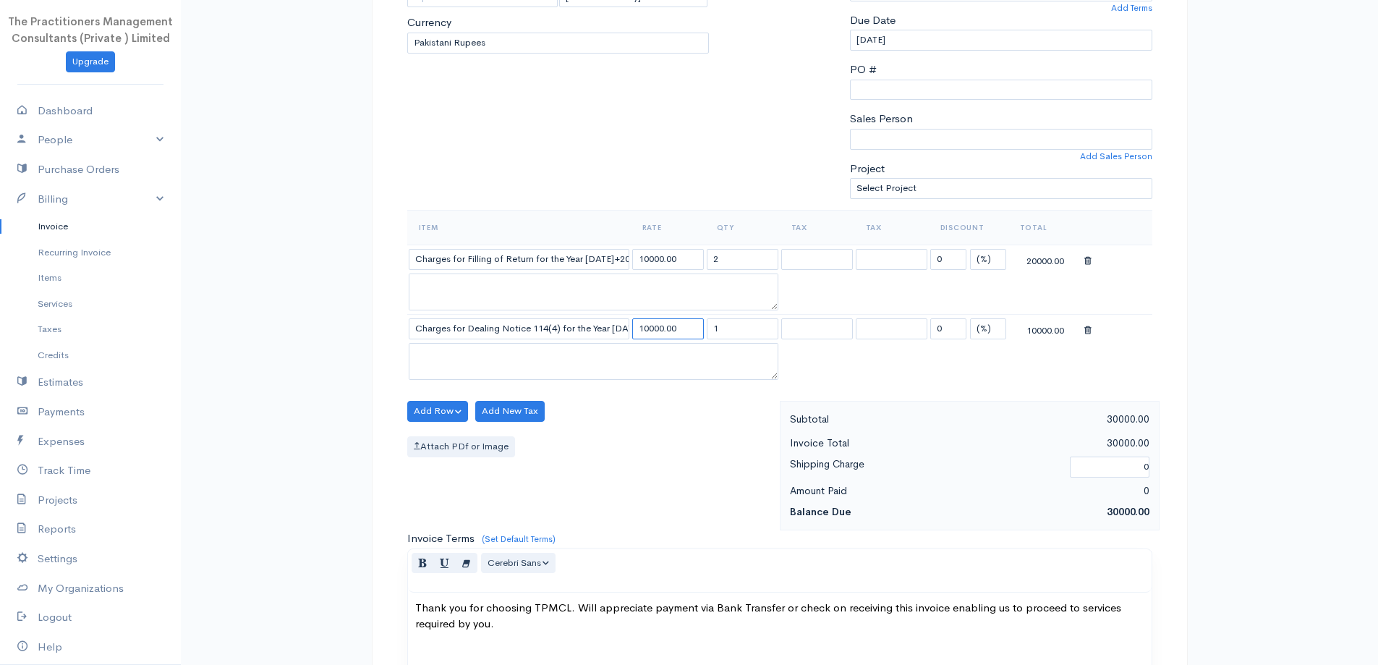
click at [632, 333] on input "10000.00" at bounding box center [668, 328] width 72 height 21
click at [626, 333] on input "Charges for Dealing Notice 114(4) for the Year [DATE]" at bounding box center [519, 328] width 221 height 21
click at [685, 432] on div "Add Row Add Item Row Add Time Row Add New Tax Attach PDf or Image" at bounding box center [590, 465] width 380 height 129
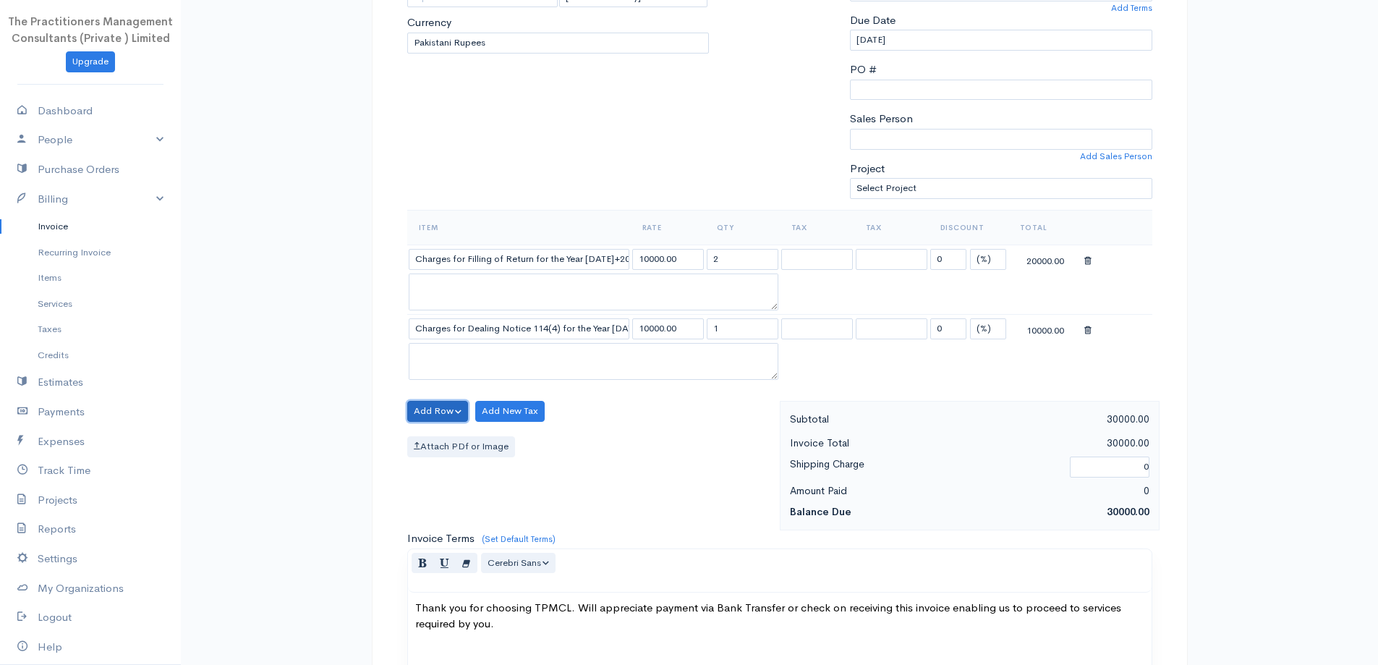
click at [440, 407] on button "Add Row" at bounding box center [437, 411] width 61 height 21
click at [473, 429] on link "Add Item Row" at bounding box center [465, 440] width 114 height 25
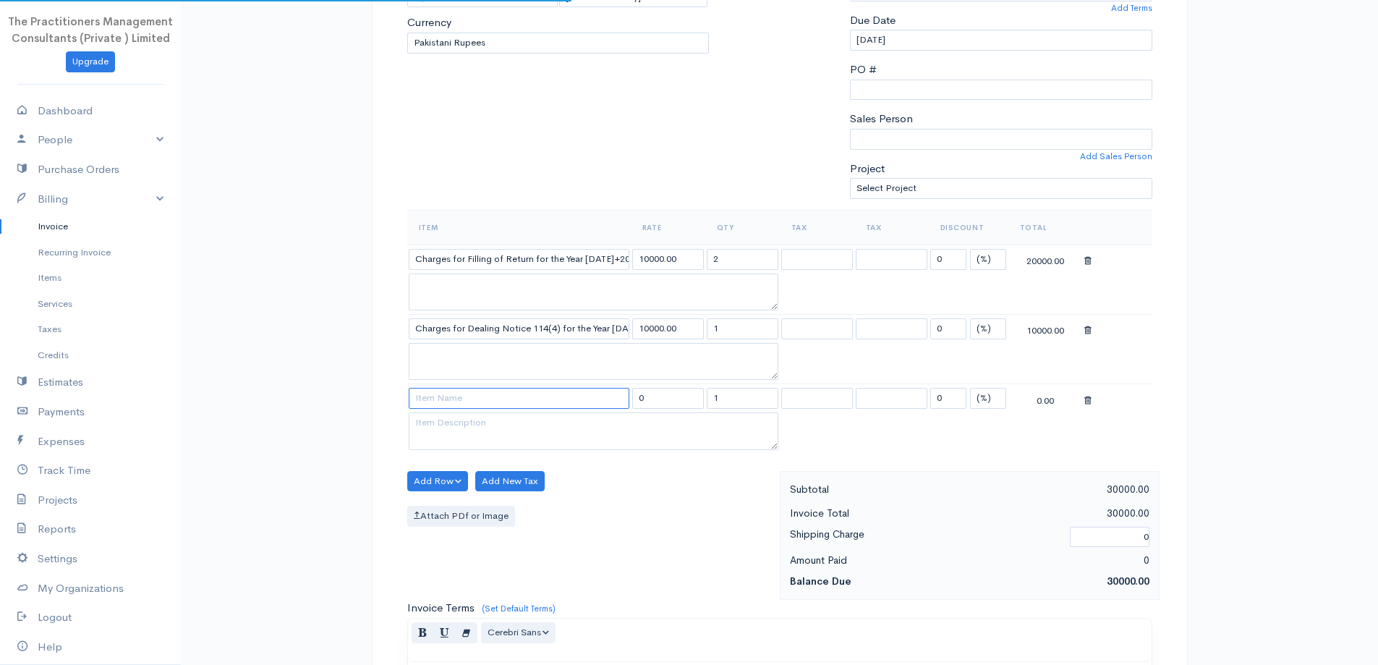
click at [490, 404] on input at bounding box center [519, 398] width 221 height 21
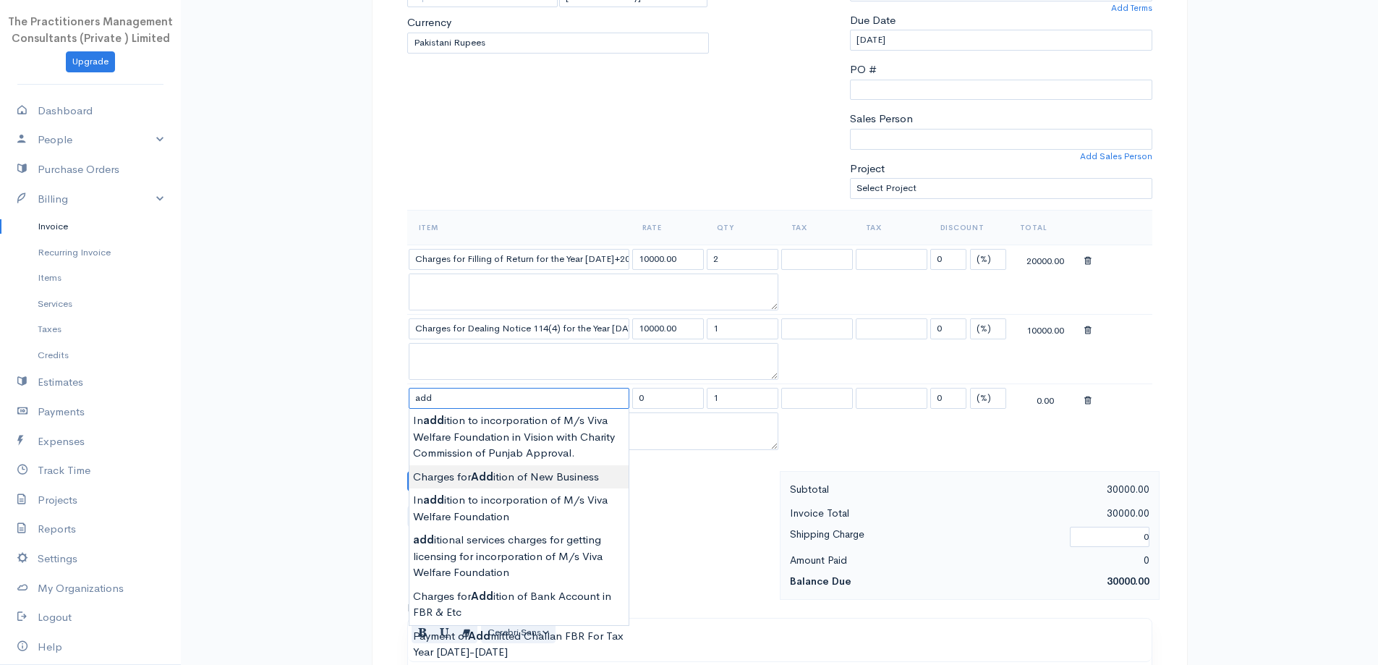
type input "Charges for Addition of New Business"
type input "5000.00"
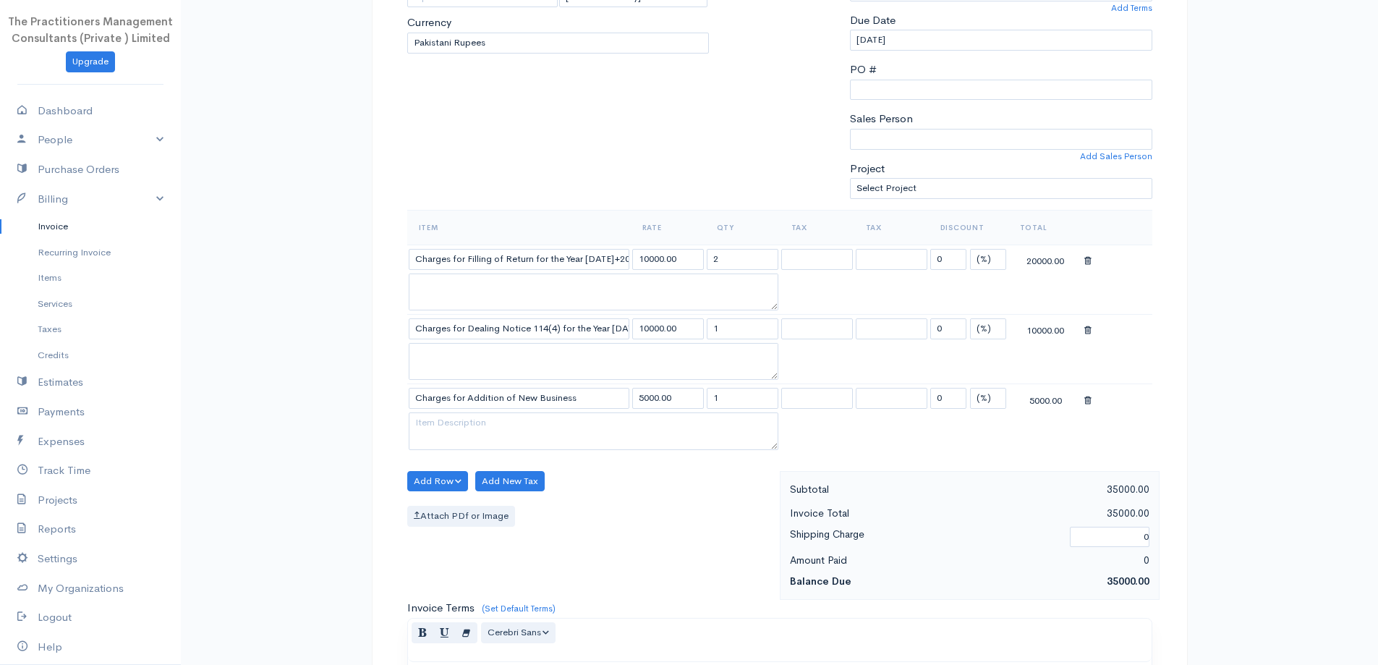
click at [522, 485] on body "The Practitioners Management Consultants (Private ) Limited Upgrade Dashboard P…" at bounding box center [689, 415] width 1378 height 1408
click at [441, 475] on button "Add Row" at bounding box center [437, 481] width 61 height 21
click at [479, 521] on link "Add Item Row" at bounding box center [465, 510] width 114 height 25
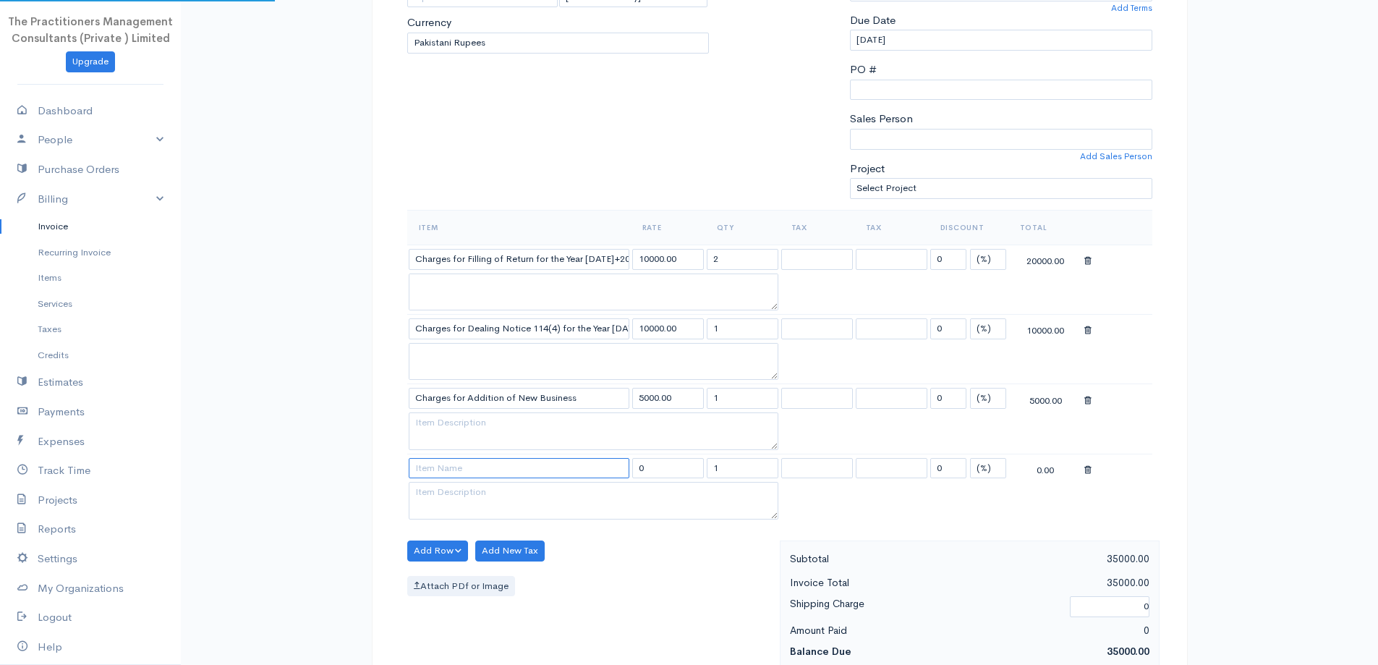
click at [438, 469] on input at bounding box center [519, 468] width 221 height 21
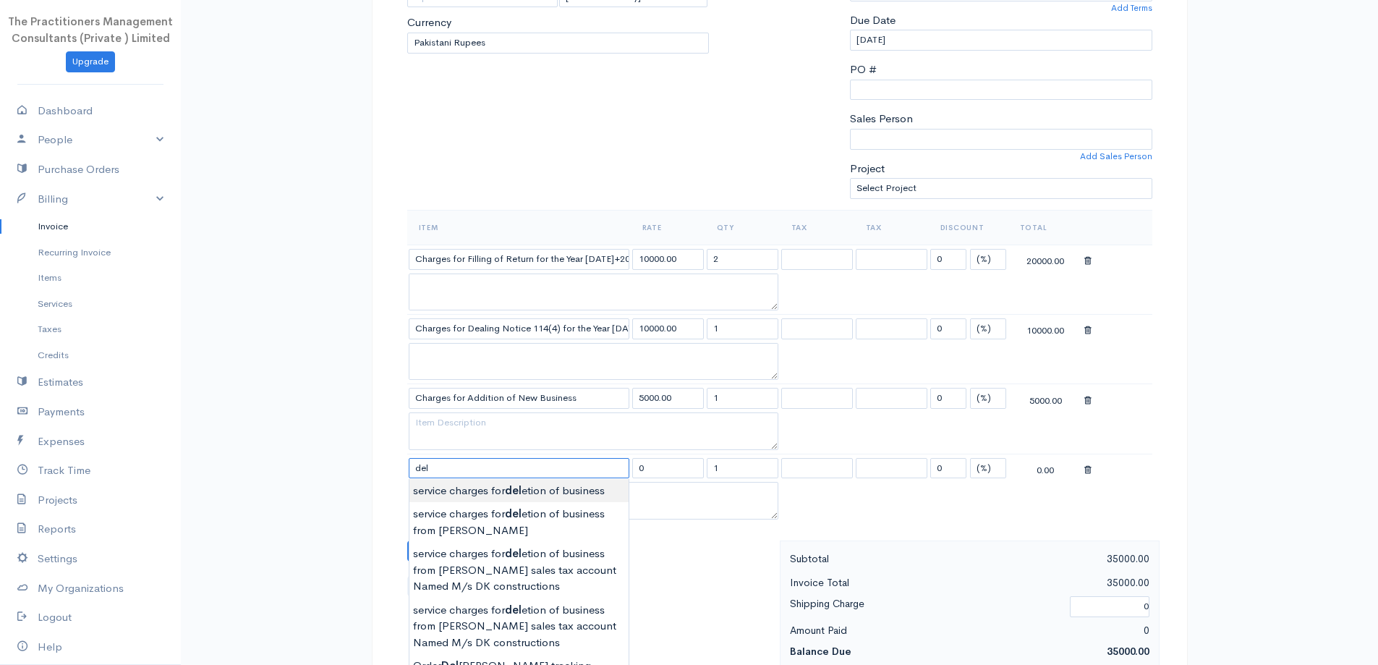
type input "service charges for deletion of business"
type input "15000.00"
click at [546, 497] on body "The Practitioners Management Consultants (Private ) Limited Upgrade Dashboard P…" at bounding box center [689, 450] width 1378 height 1478
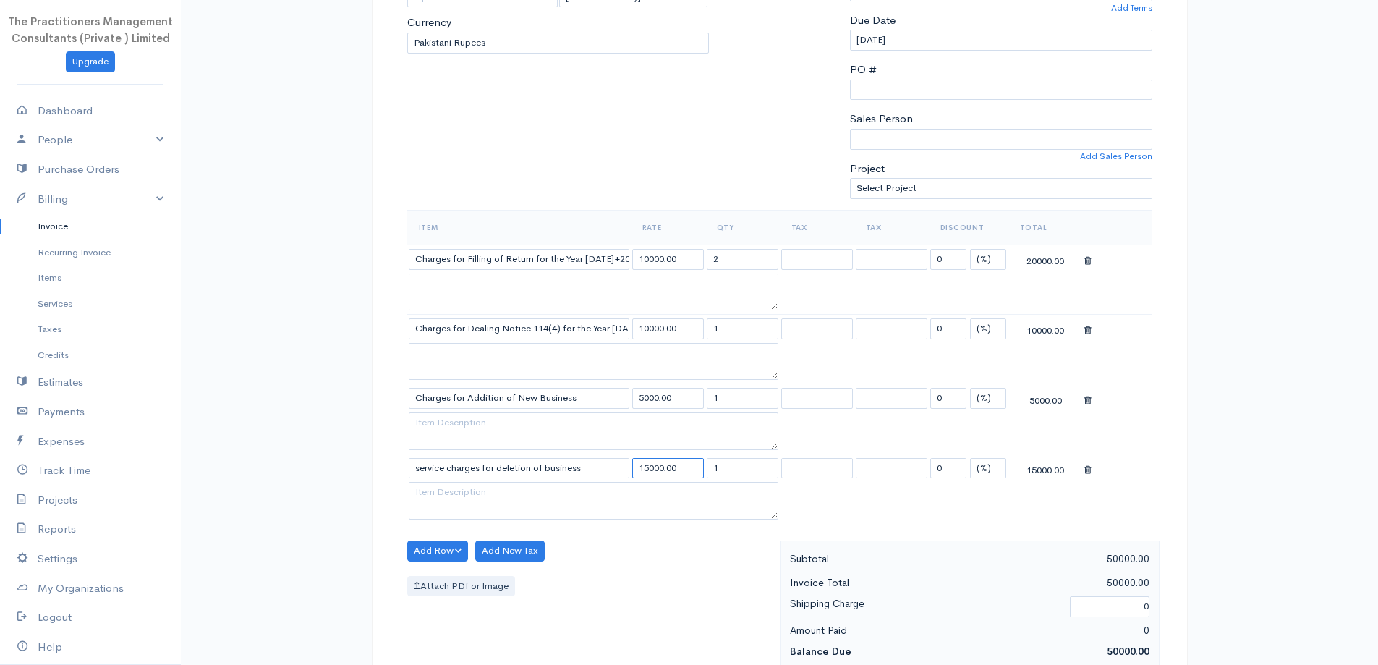
click at [678, 470] on input "15000.00" at bounding box center [668, 468] width 72 height 21
type input "5000"
click at [694, 577] on div "Attach PDf or Image" at bounding box center [589, 586] width 365 height 21
click at [995, 258] on select "(%) Flat" at bounding box center [988, 259] width 36 height 21
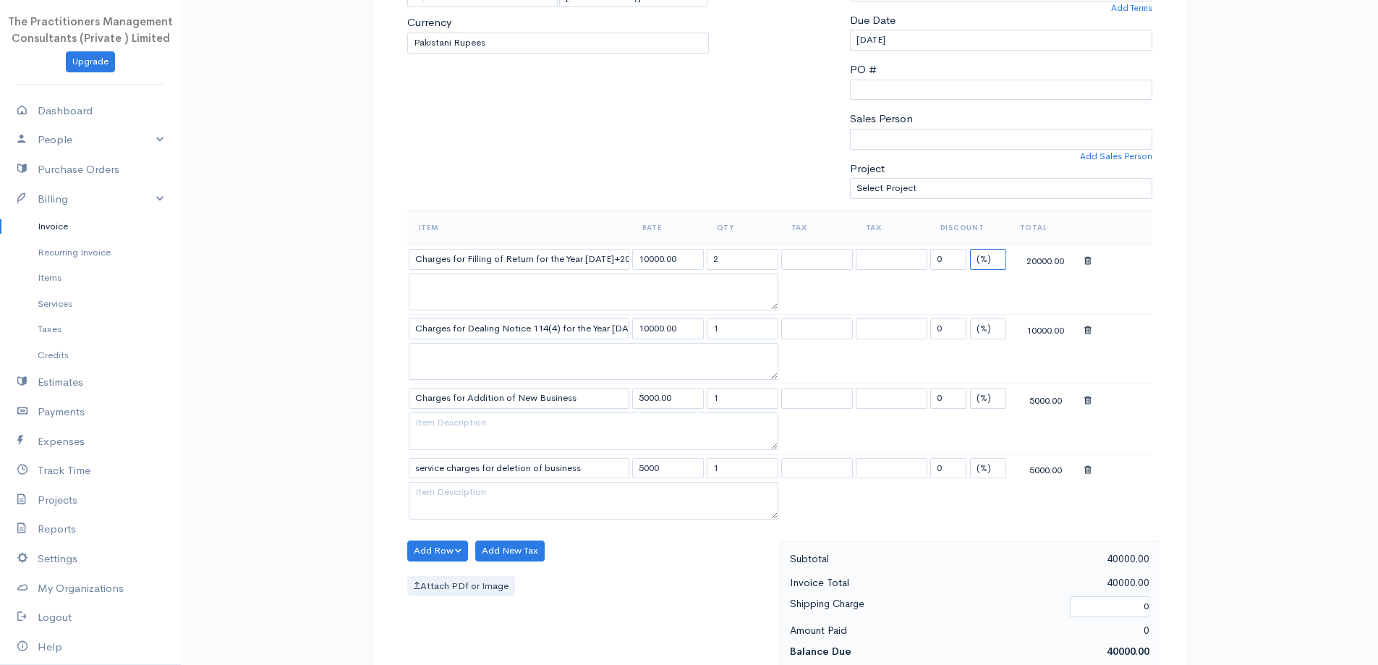
select select "2"
click at [970, 249] on select "(%) Flat" at bounding box center [988, 259] width 36 height 21
click at [953, 260] on input "0" at bounding box center [948, 259] width 36 height 21
type input "10000"
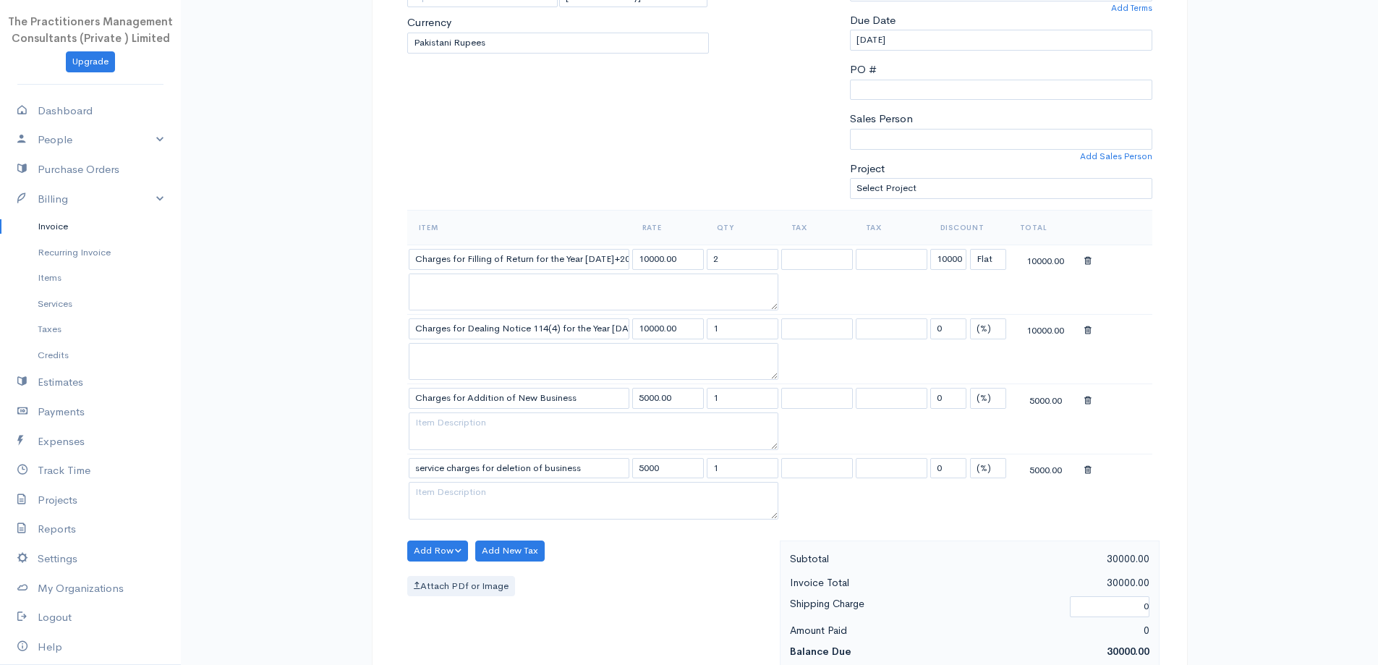
click at [790, 517] on table "Item Rate Qty Tax Tax Discount Total Charges for Filling of Return for the Year…" at bounding box center [779, 366] width 745 height 313
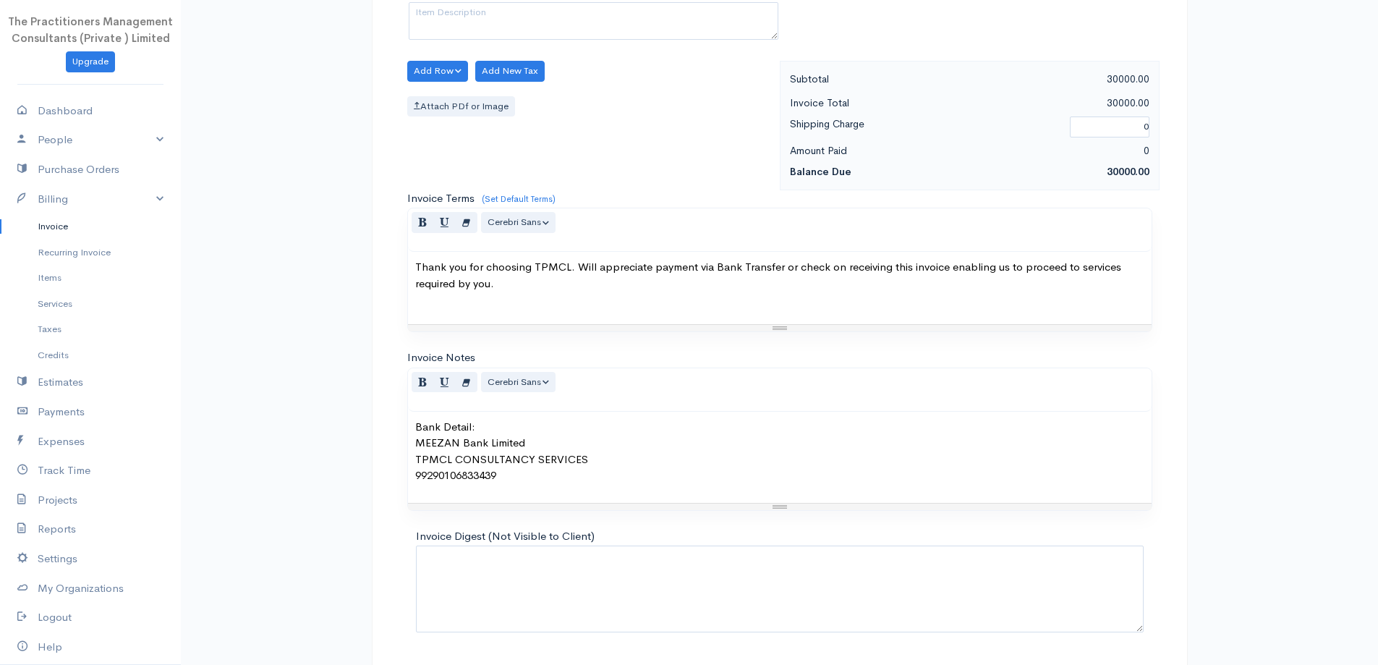
scroll to position [813, 0]
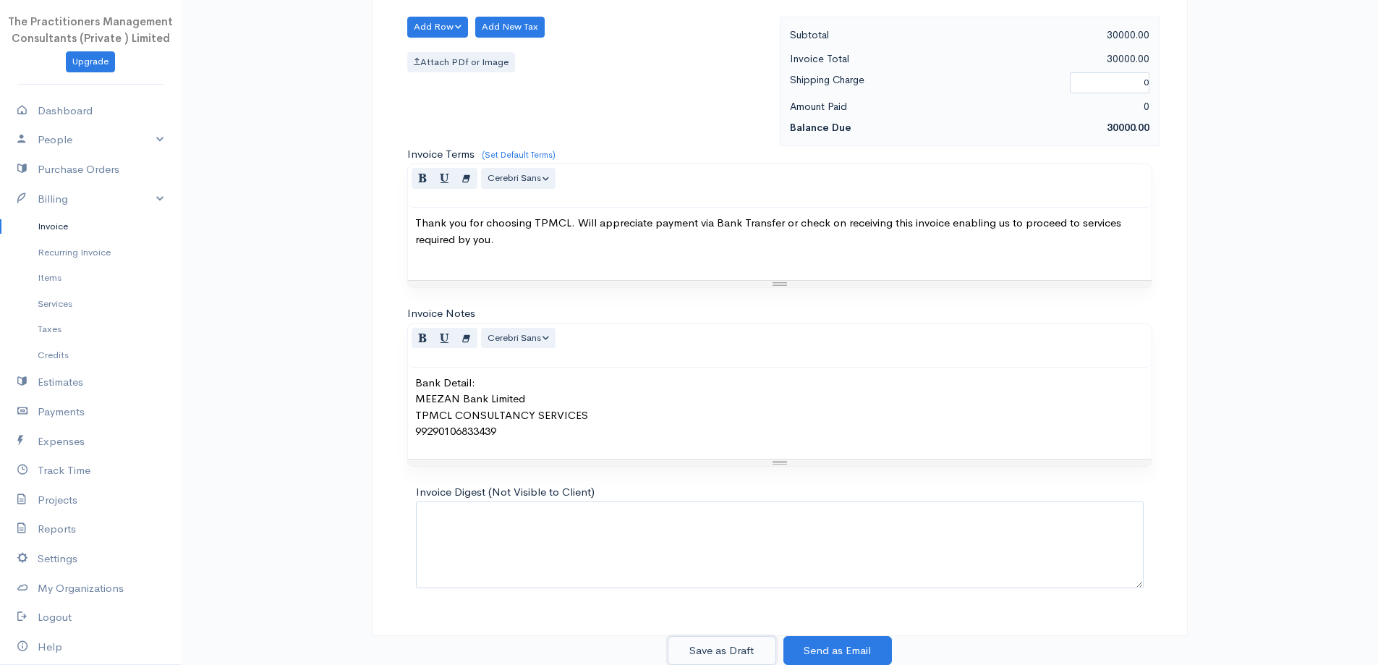
click at [755, 638] on button "Save as Draft" at bounding box center [722, 651] width 109 height 30
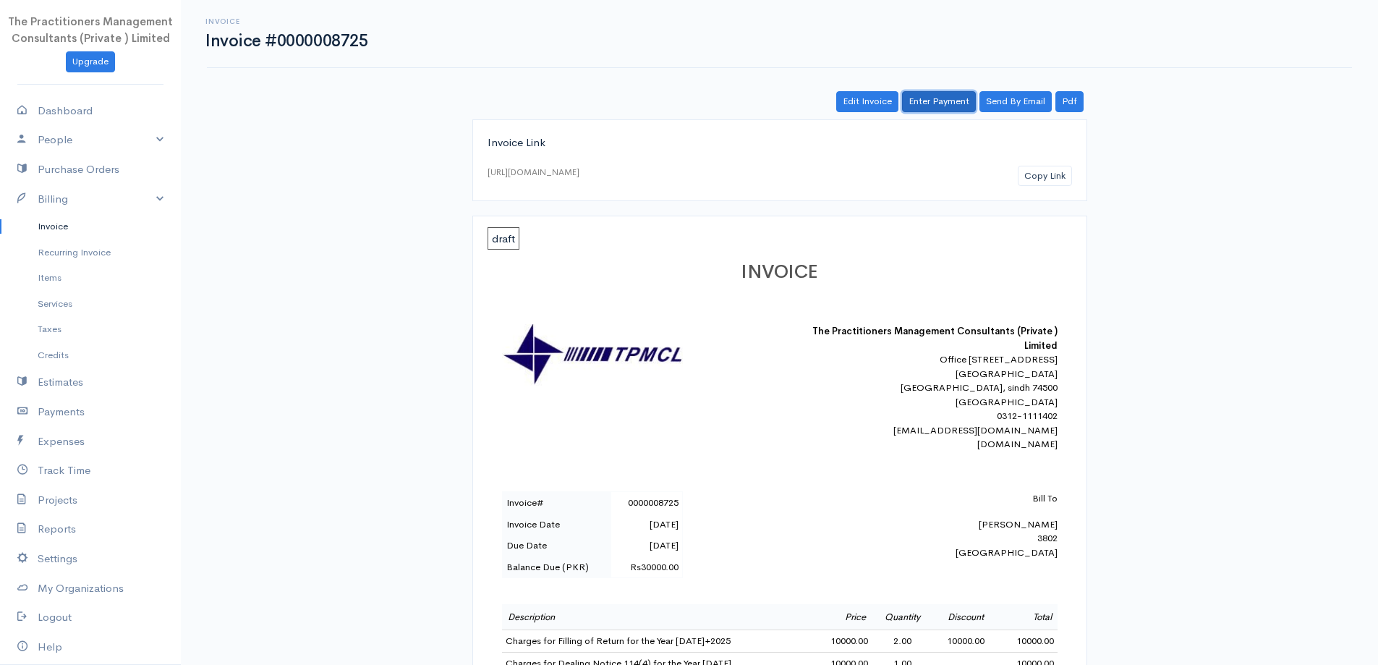
click at [957, 98] on link "Enter Payment" at bounding box center [939, 101] width 74 height 21
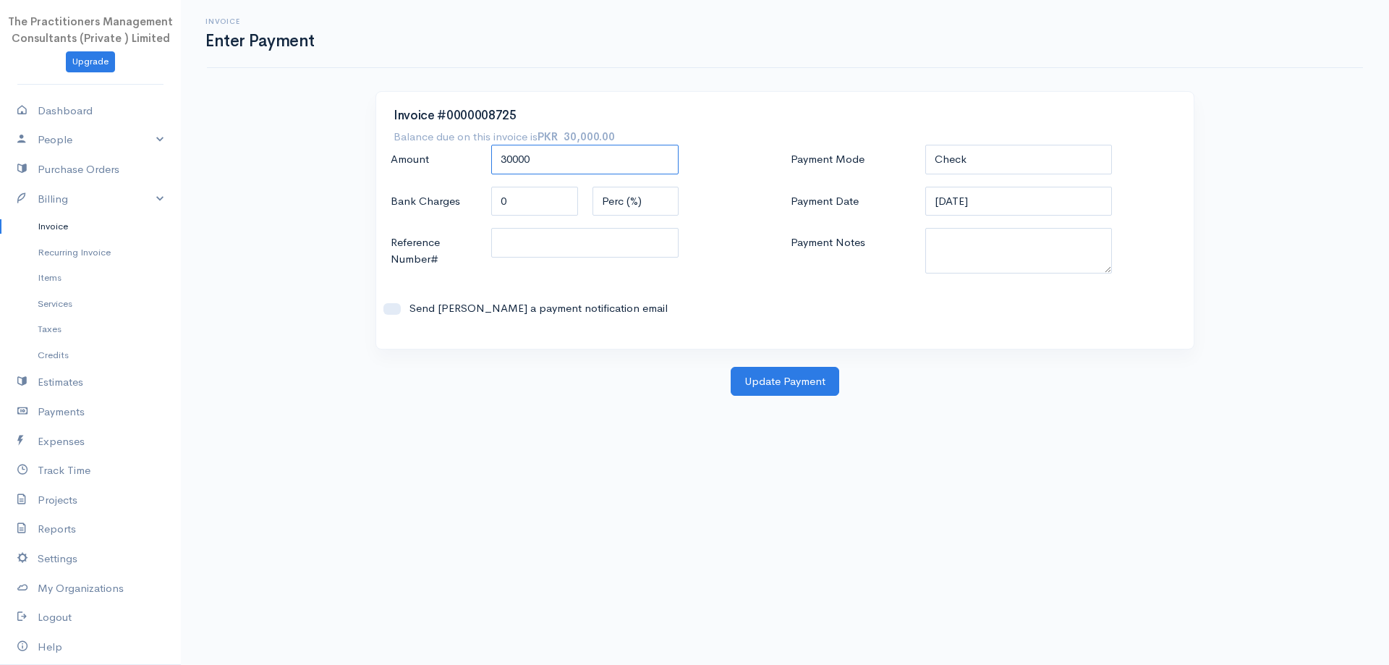
click at [622, 146] on input "30000" at bounding box center [584, 160] width 187 height 30
type input "20000"
click at [998, 161] on select "Check Bank Transfer Credit Cash Debit ACH VISA MASTERCARD AMEX DISCOVER DINERS …" at bounding box center [1018, 160] width 187 height 30
select select "Cash"
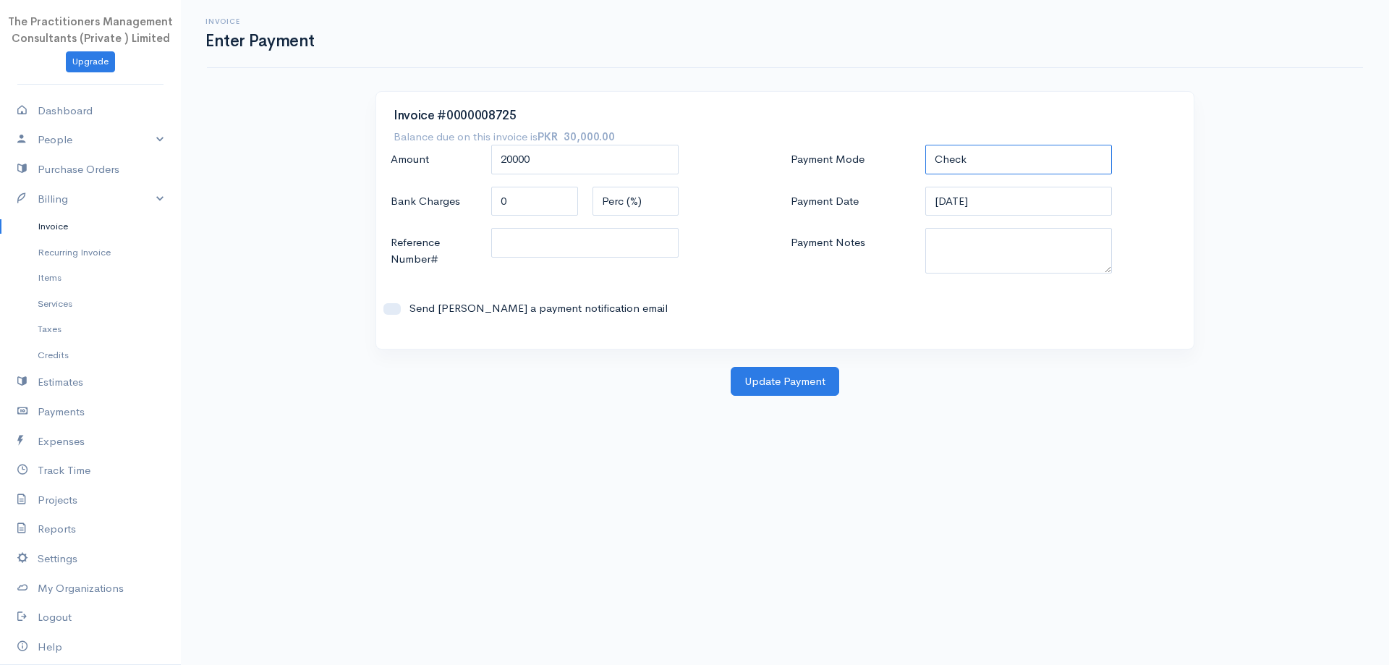
click at [925, 145] on select "Check Bank Transfer Credit Cash Debit ACH VISA MASTERCARD AMEX DISCOVER DINERS …" at bounding box center [1018, 160] width 187 height 30
click at [982, 250] on textarea "Payment Notes" at bounding box center [1018, 251] width 187 height 46
type textarea "5"
type textarea "3841"
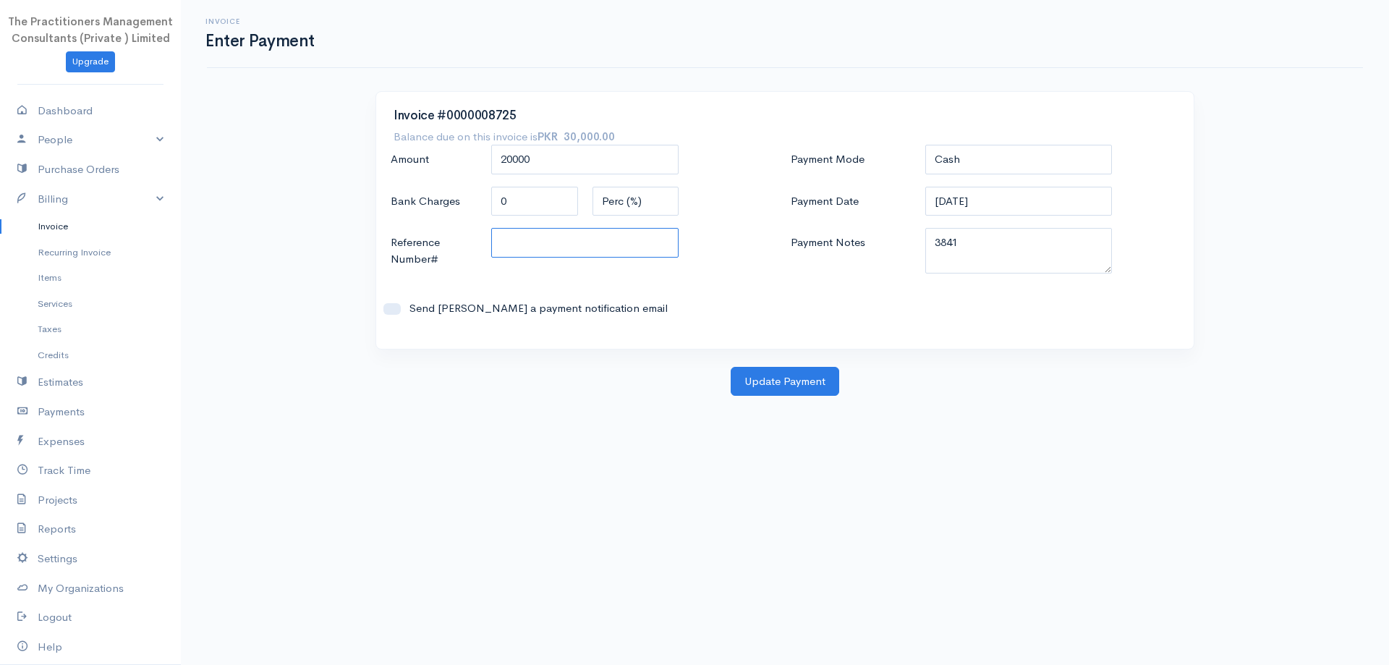
click at [638, 252] on input "Reference Number#" at bounding box center [584, 243] width 187 height 30
type input "3841"
click at [769, 378] on button "Update Payment" at bounding box center [785, 382] width 109 height 30
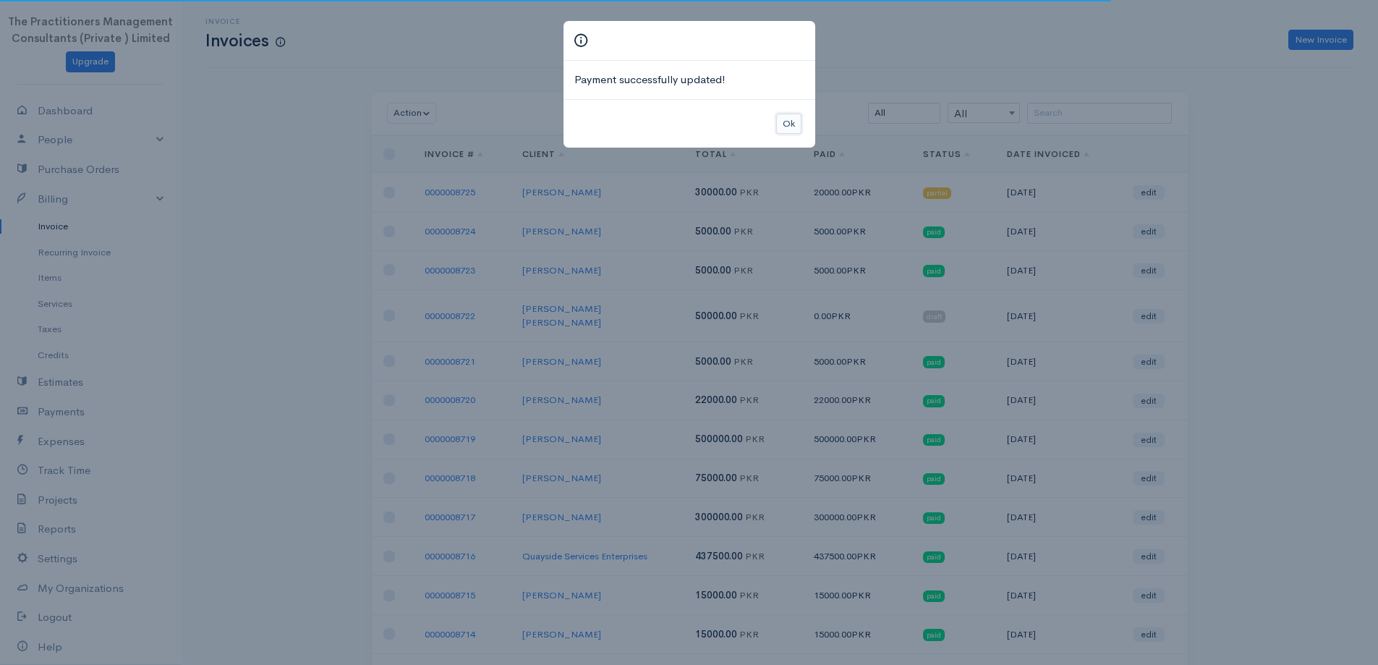
click at [783, 129] on button "Ok" at bounding box center [788, 124] width 25 height 21
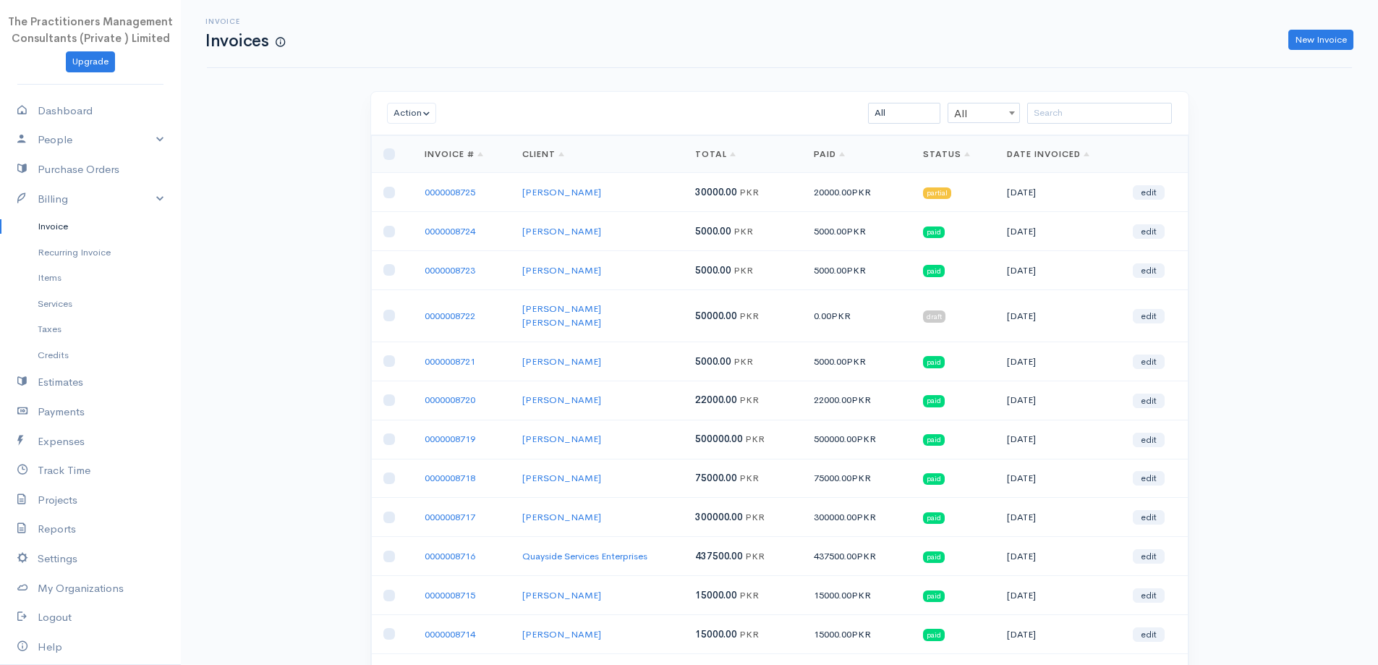
click at [454, 184] on td "0000008725" at bounding box center [462, 192] width 98 height 39
click at [459, 195] on link "0000008725" at bounding box center [450, 192] width 51 height 12
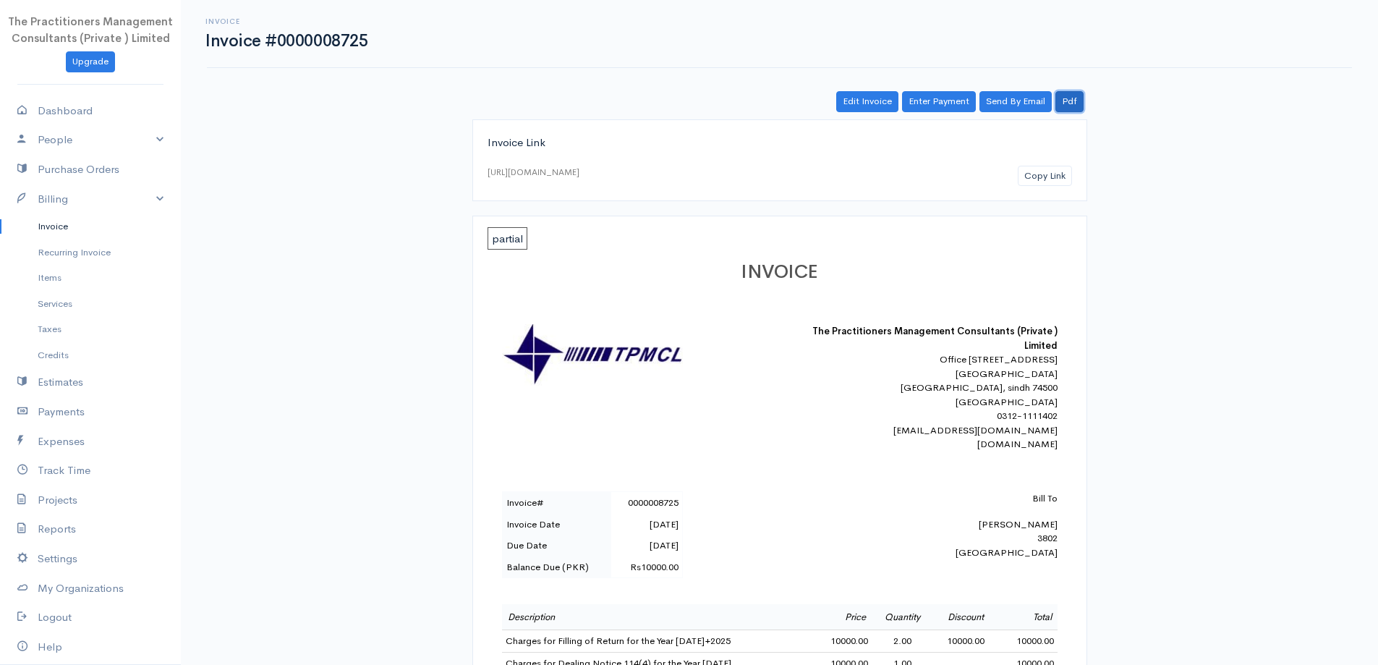
click at [1061, 100] on link "Pdf" at bounding box center [1069, 101] width 28 height 21
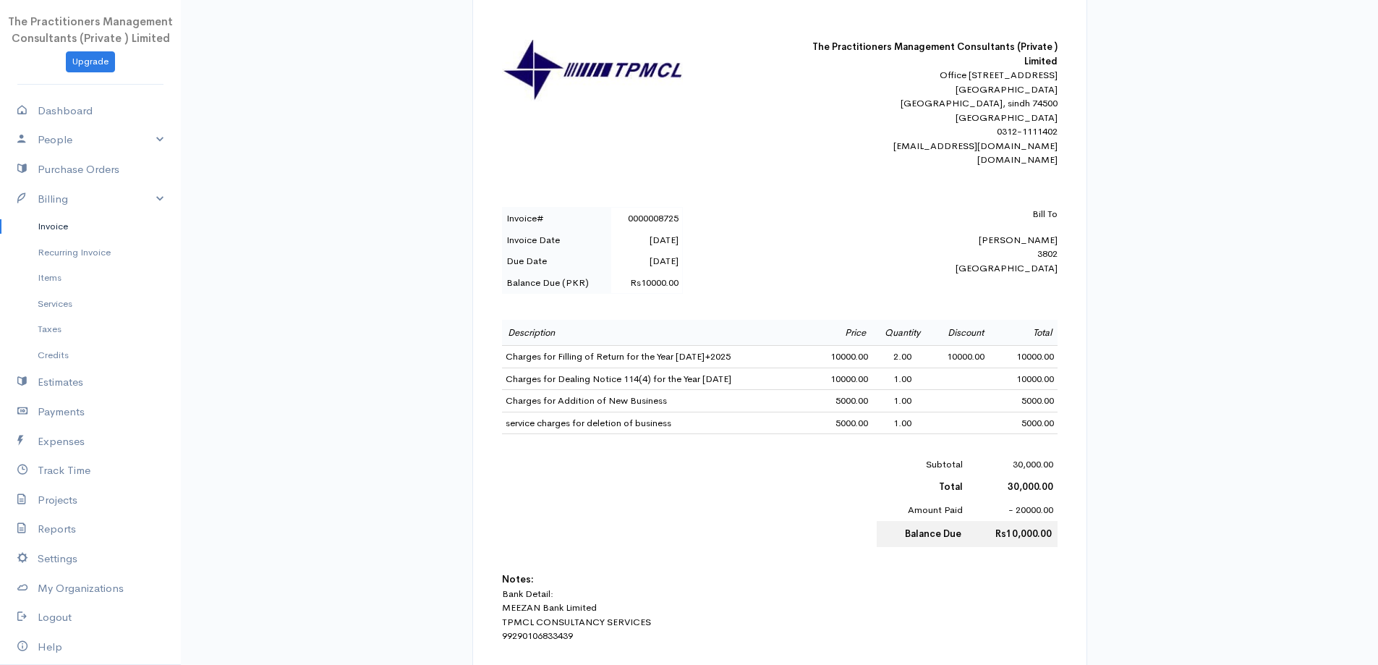
scroll to position [289, 0]
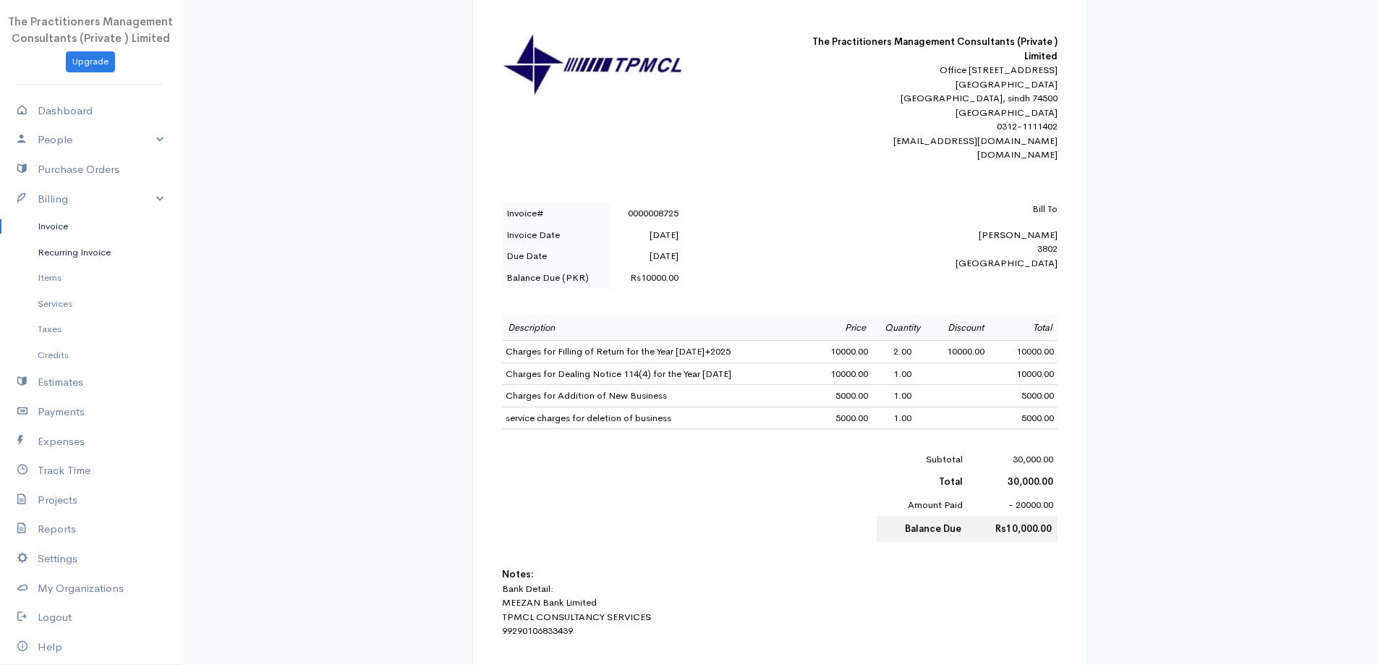
click at [31, 251] on link "Recurring Invoice" at bounding box center [90, 252] width 181 height 26
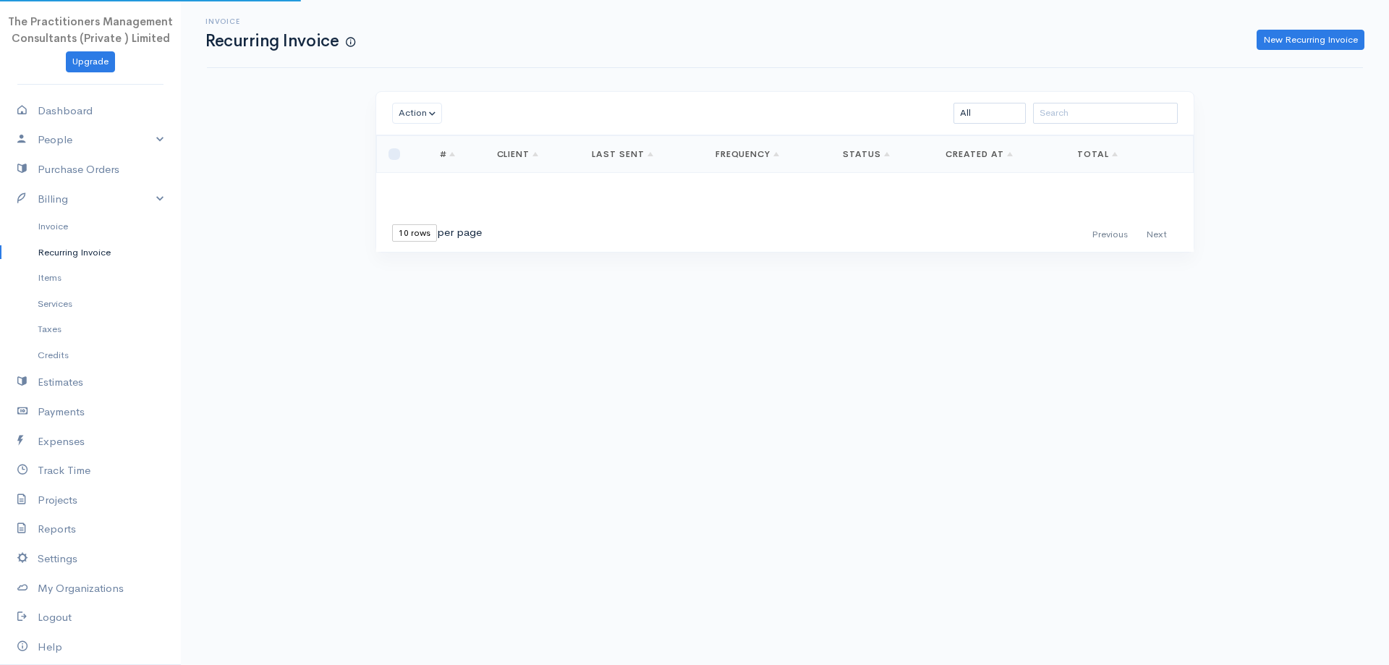
click at [38, 240] on link "Recurring Invoice" at bounding box center [90, 252] width 181 height 26
click at [102, 407] on link "Payments" at bounding box center [90, 412] width 181 height 30
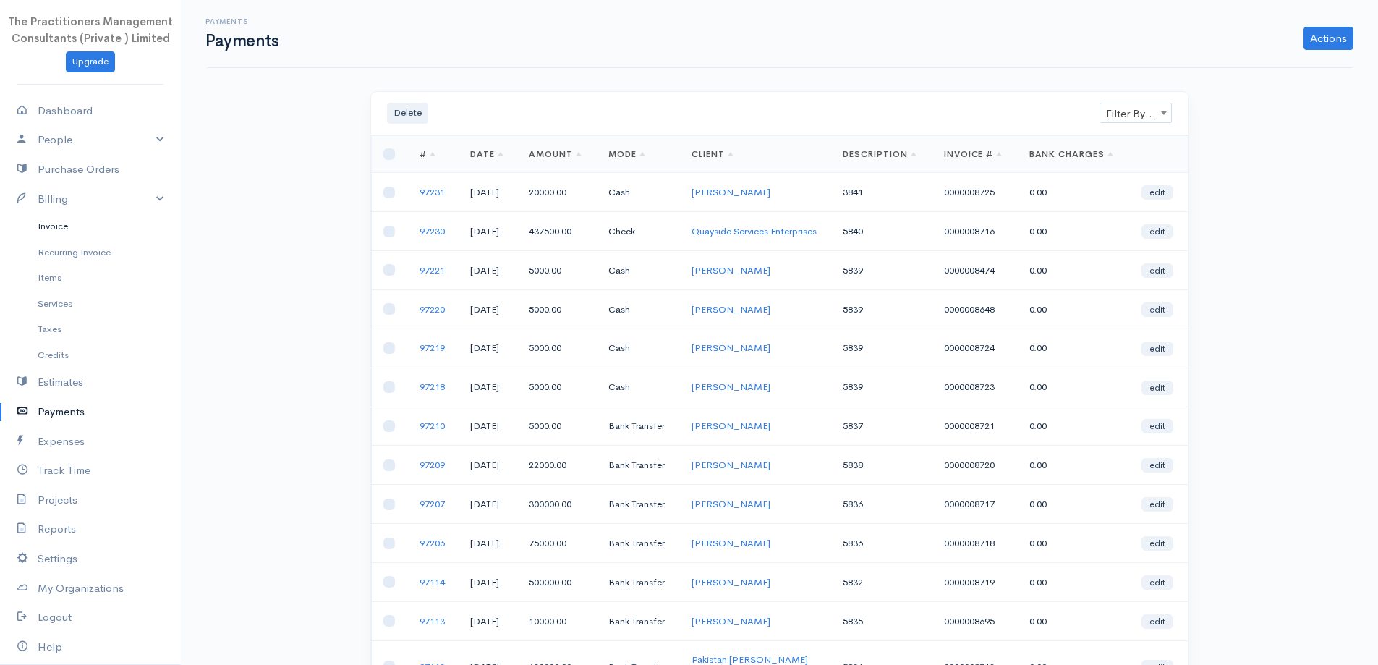
click at [58, 226] on link "Invoice" at bounding box center [90, 226] width 181 height 26
